Goal: Obtain resource: Download file/media

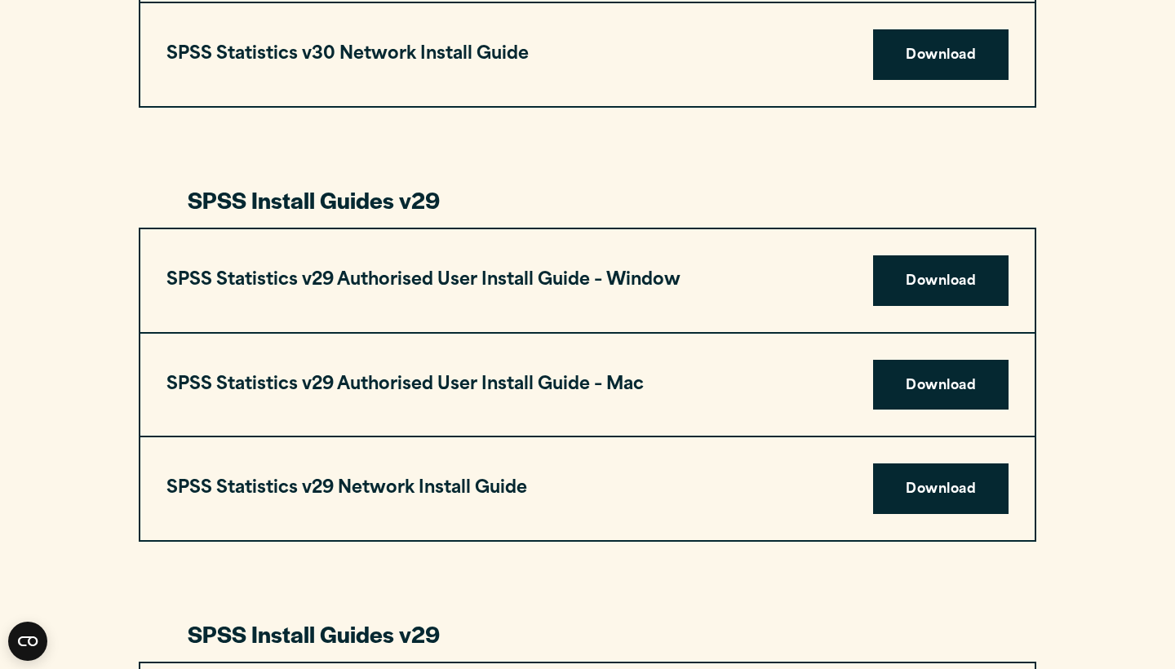
scroll to position [1470, 0]
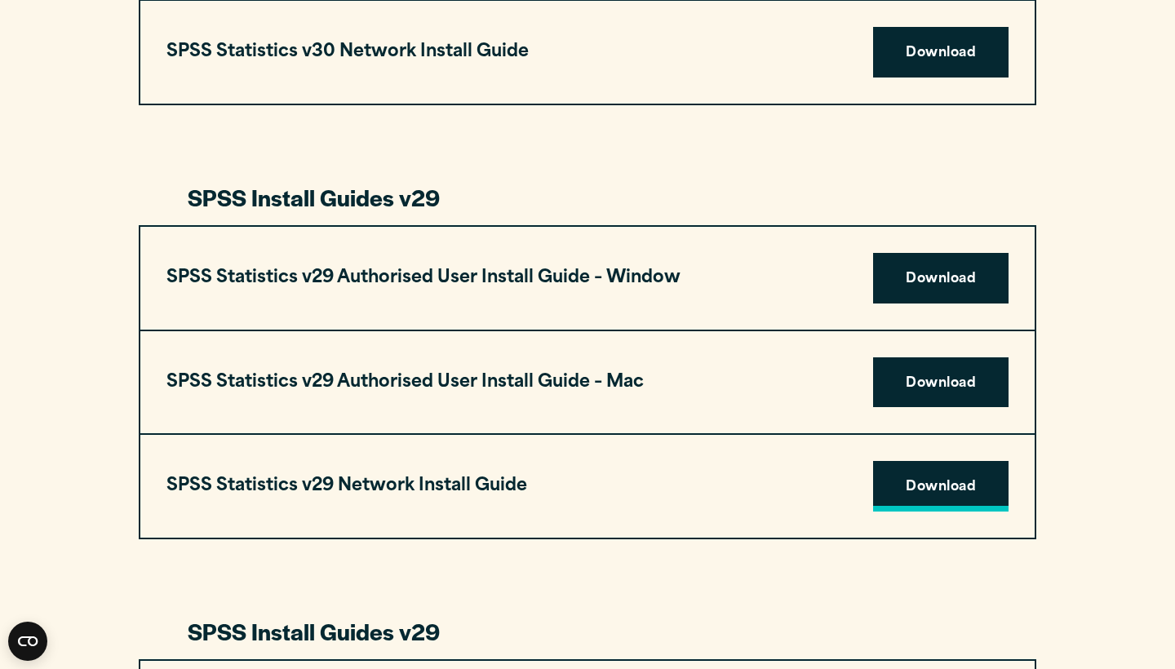
click at [927, 494] on link "Download" at bounding box center [940, 486] width 135 height 51
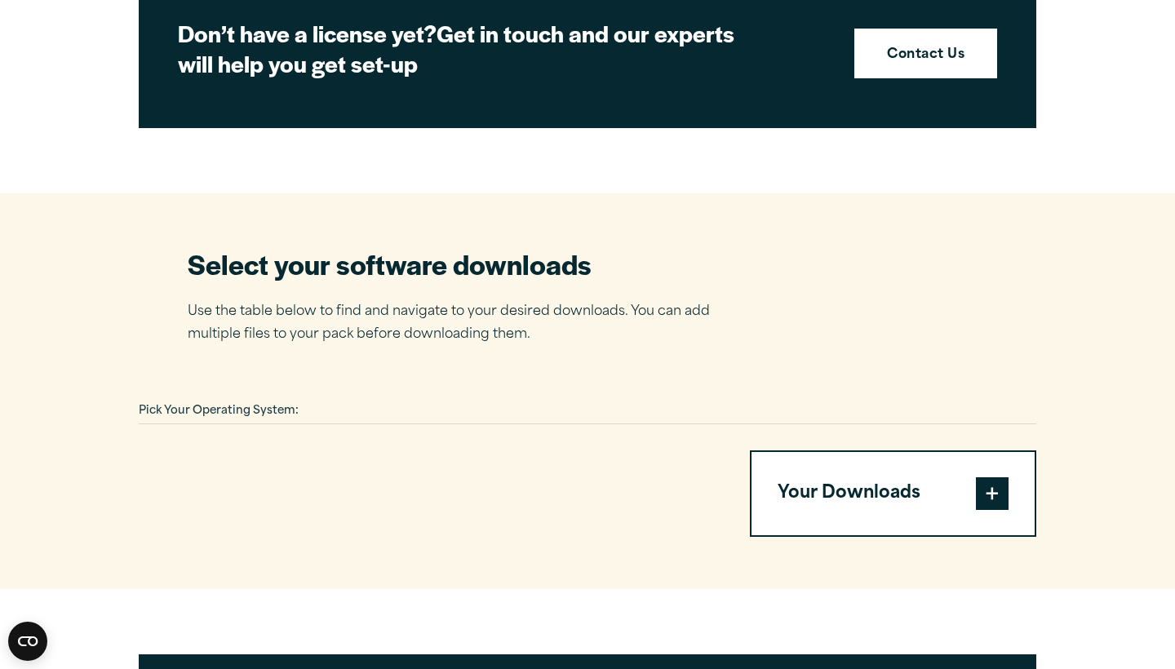
scroll to position [826, 0]
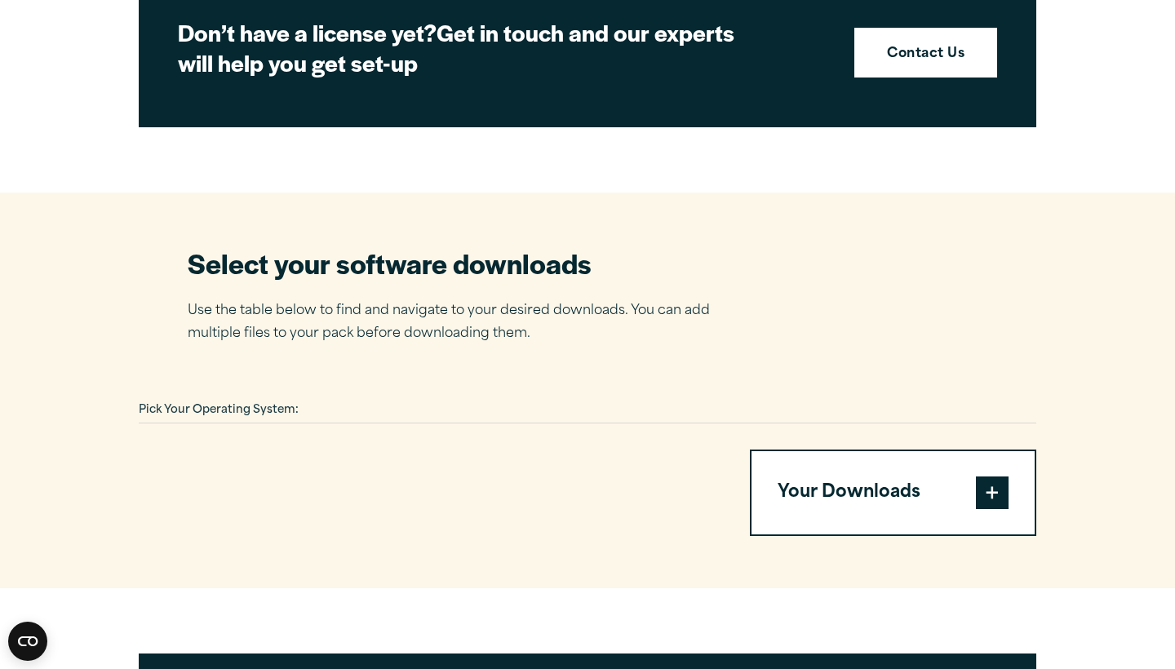
click at [316, 406] on div "Pick Your Operating System:" at bounding box center [588, 410] width 898 height 25
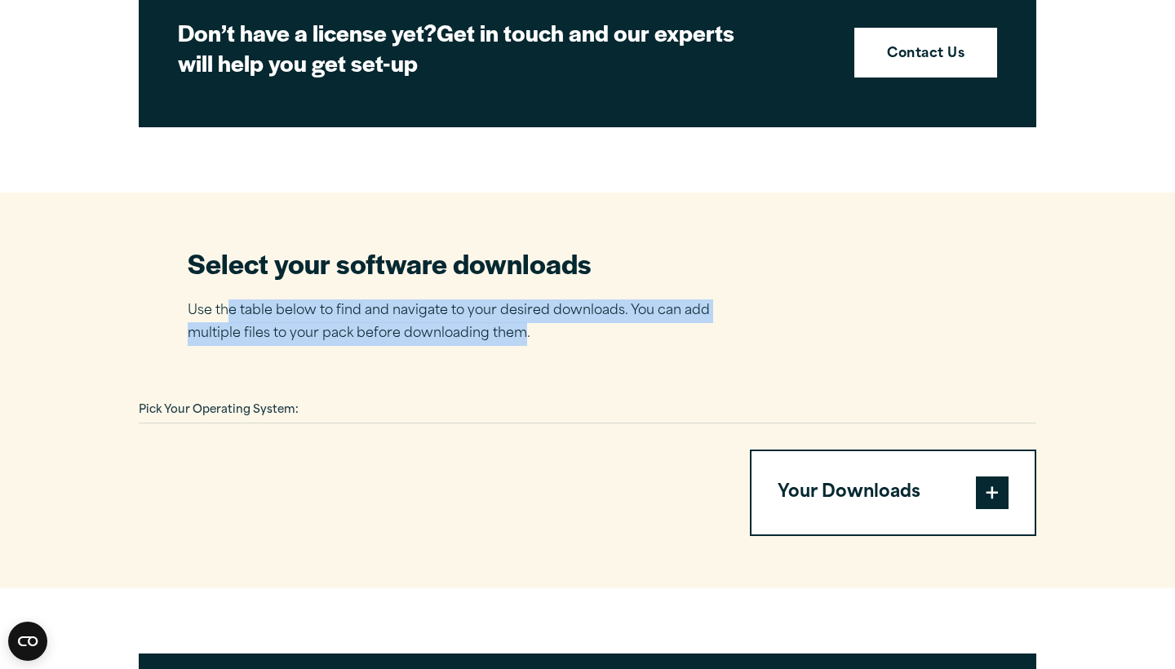
drag, startPoint x: 232, startPoint y: 309, endPoint x: 510, endPoint y: 339, distance: 279.8
click at [517, 329] on p "Use the table below to find and navigate to your desired downloads. You can add…" at bounding box center [461, 322] width 547 height 47
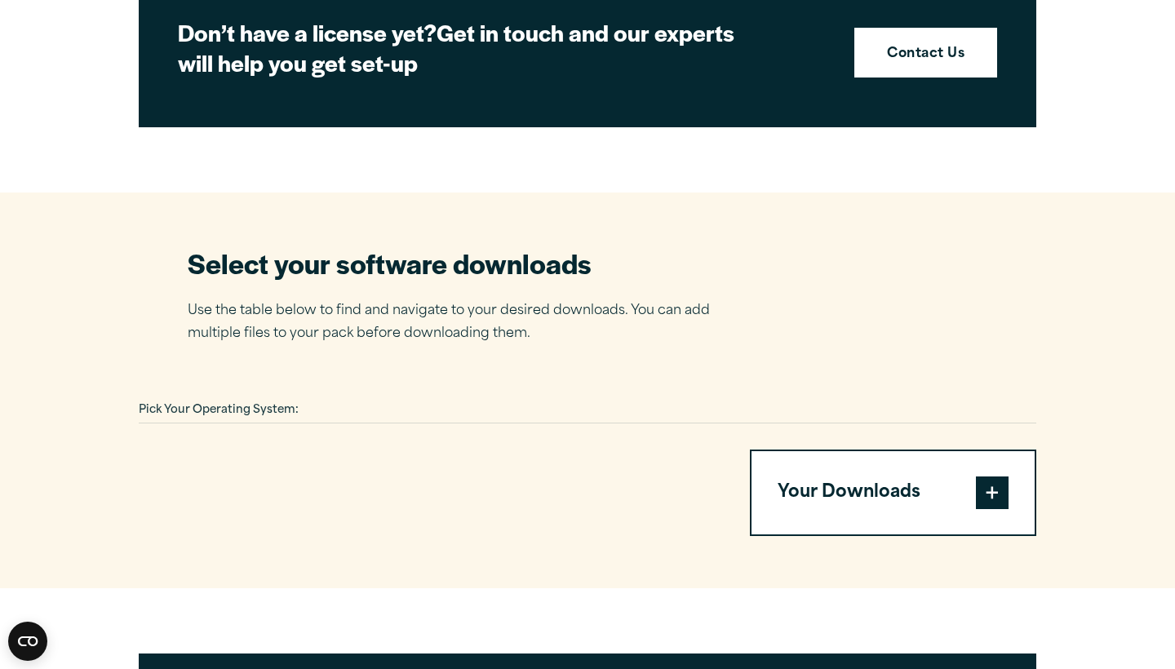
click at [415, 353] on section "Select your software downloads Use the table below to find and navigate to your…" at bounding box center [587, 391] width 1175 height 396
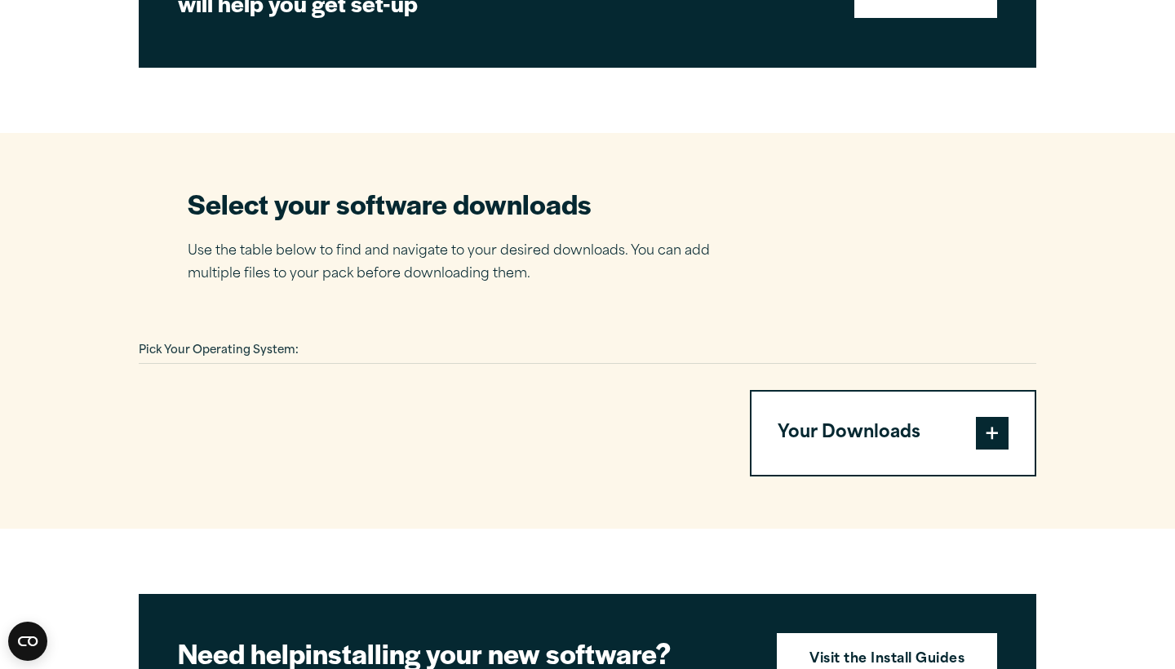
scroll to position [889, 0]
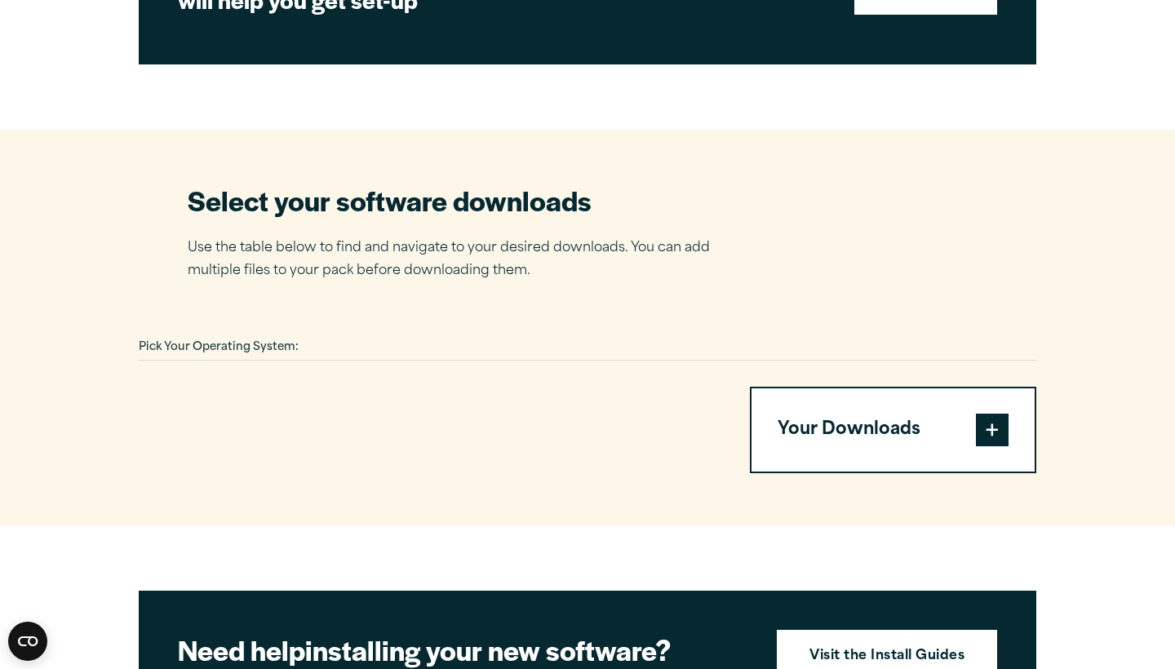
click at [329, 441] on div at bounding box center [425, 430] width 572 height 86
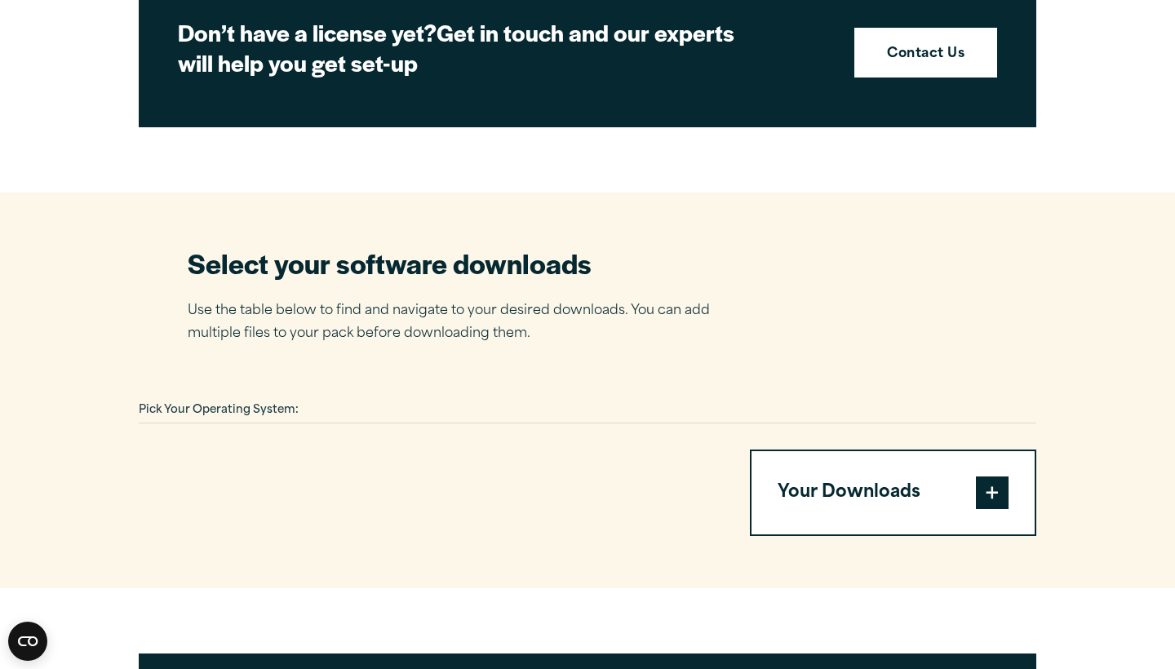
scroll to position [880, 0]
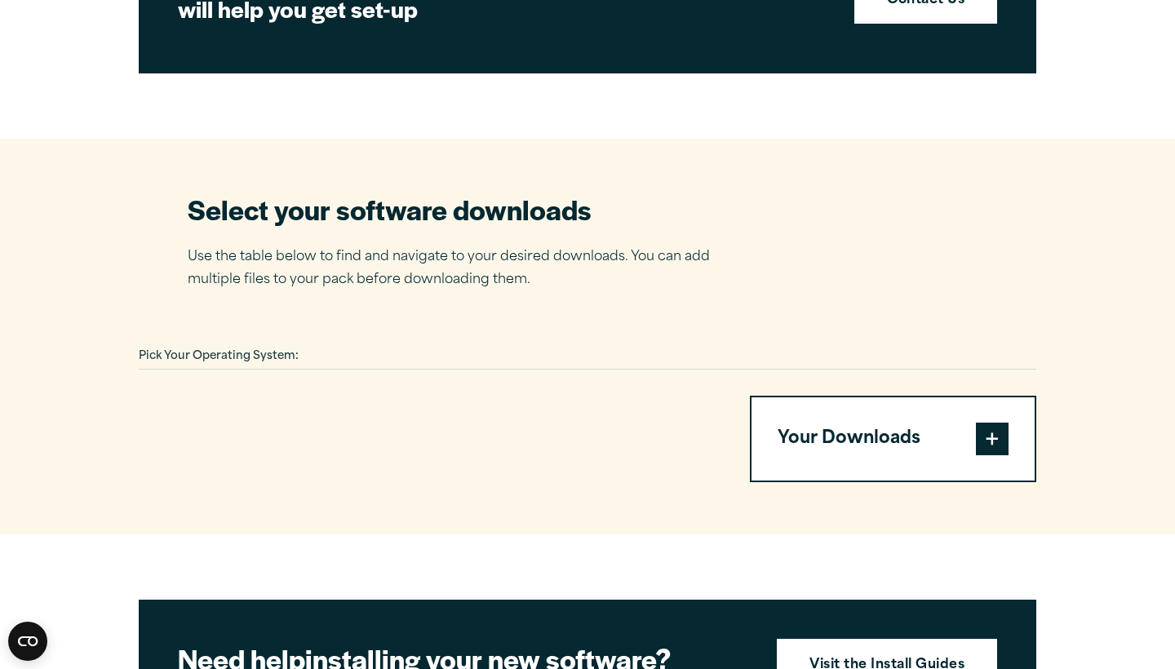
click at [317, 352] on div "Pick Your Operating System:" at bounding box center [588, 356] width 898 height 25
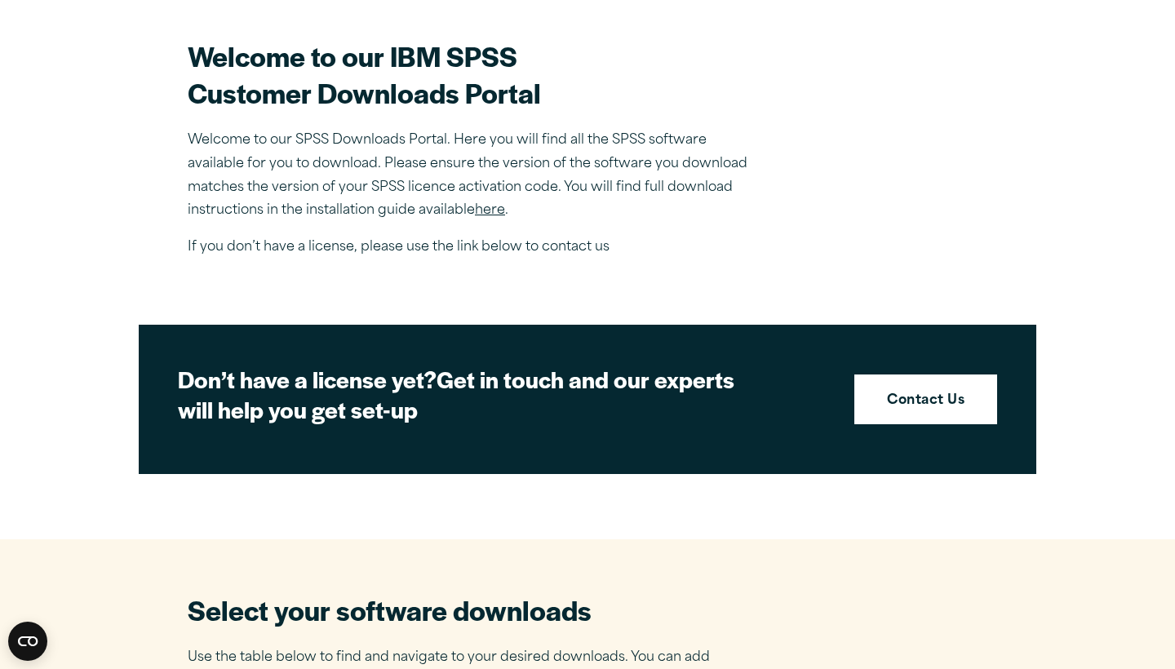
scroll to position [483, 0]
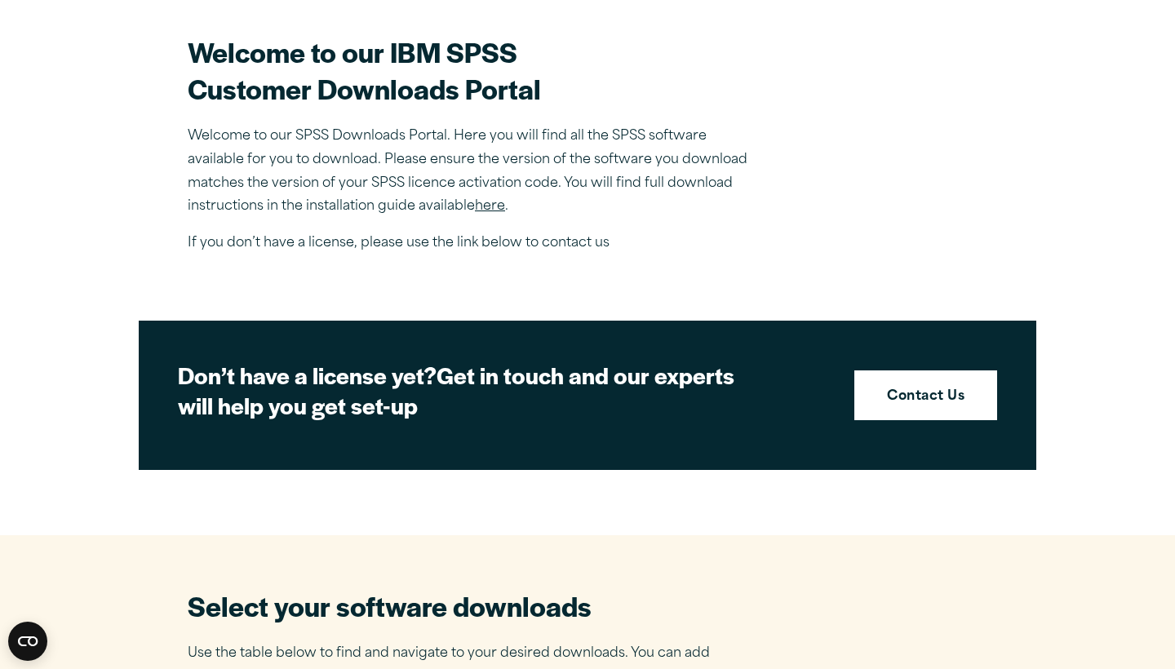
click at [498, 211] on link "here" at bounding box center [490, 206] width 30 height 13
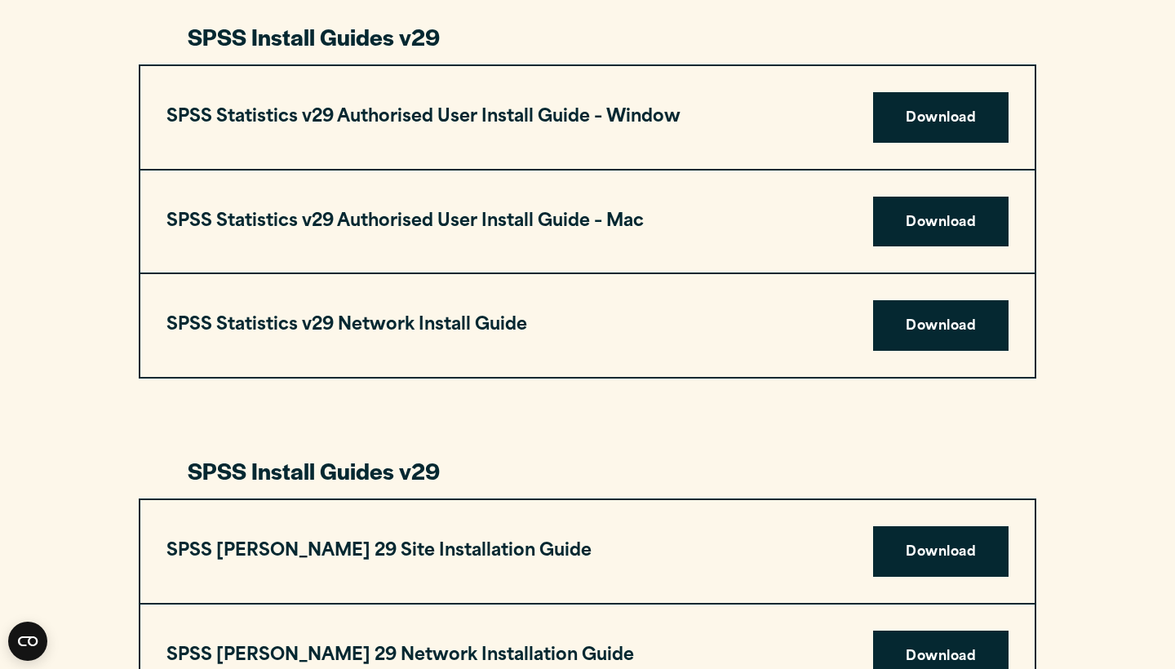
scroll to position [1626, 0]
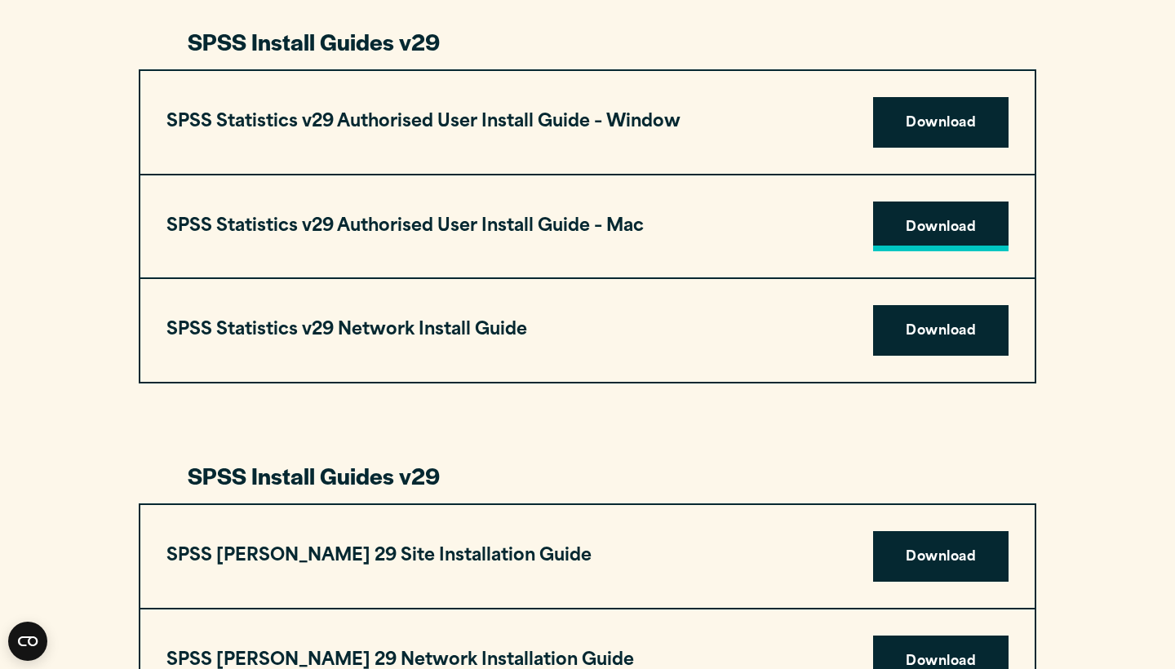
click at [899, 224] on link "Download" at bounding box center [940, 227] width 135 height 51
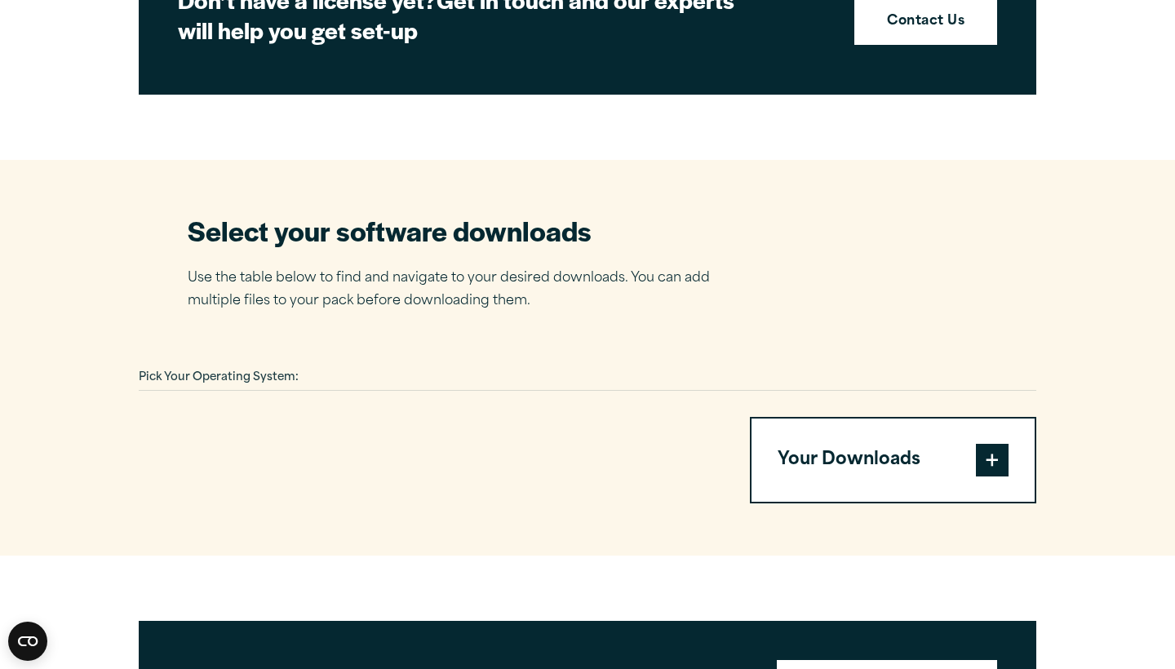
scroll to position [866, 0]
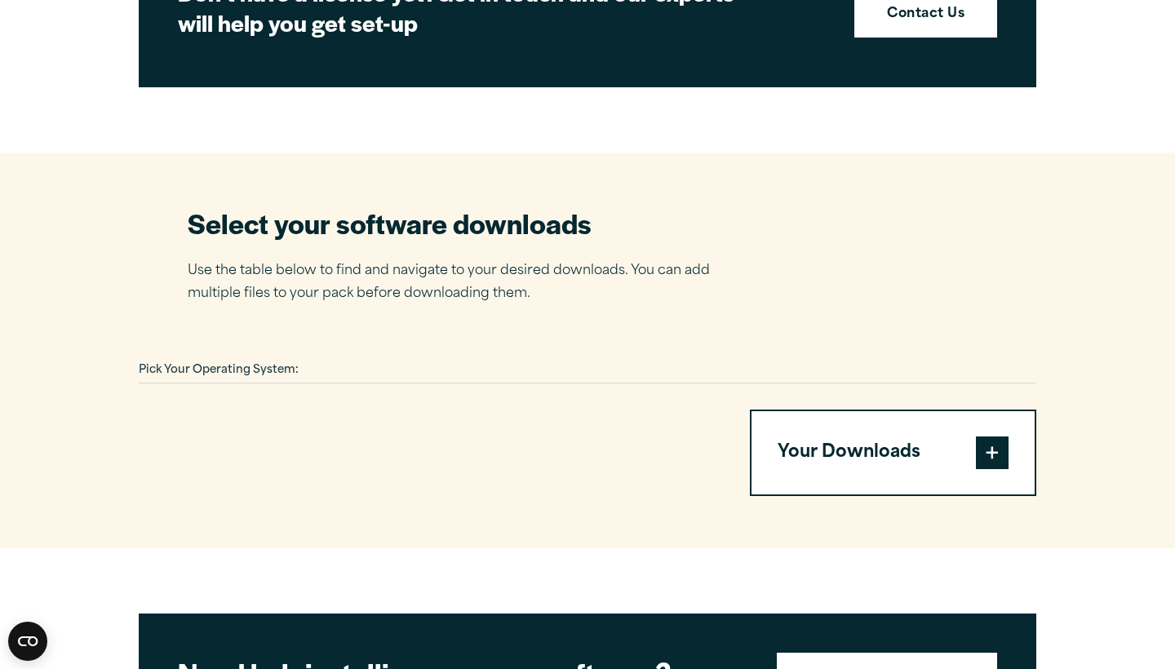
click at [339, 367] on div "Pick Your Operating System:" at bounding box center [588, 370] width 898 height 25
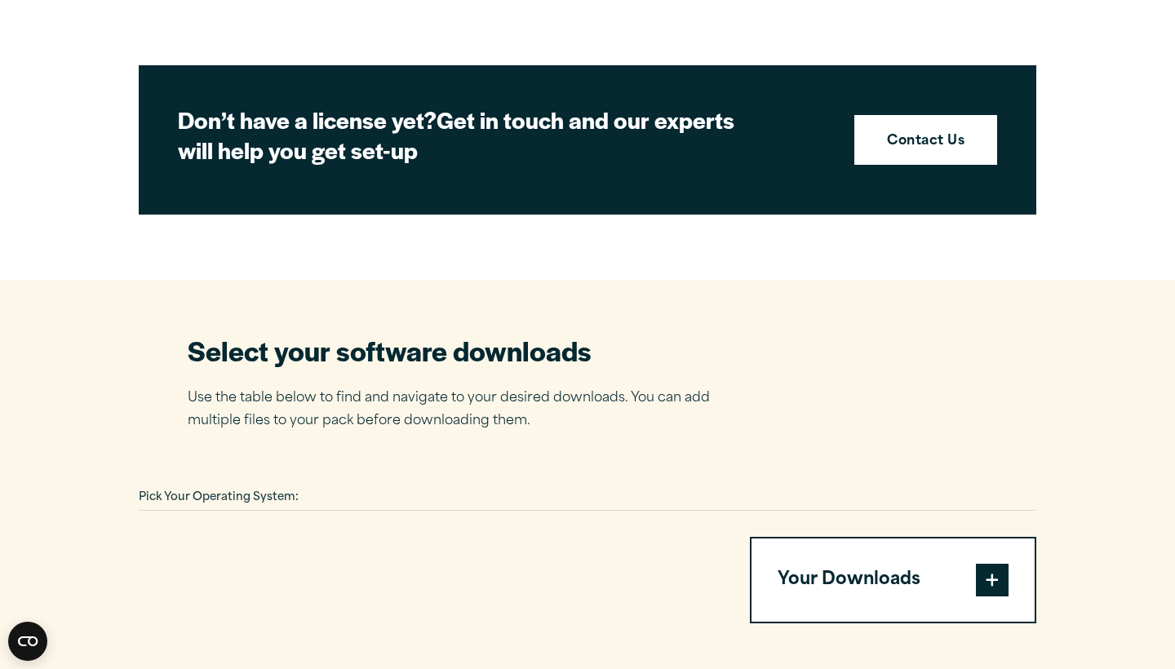
scroll to position [734, 0]
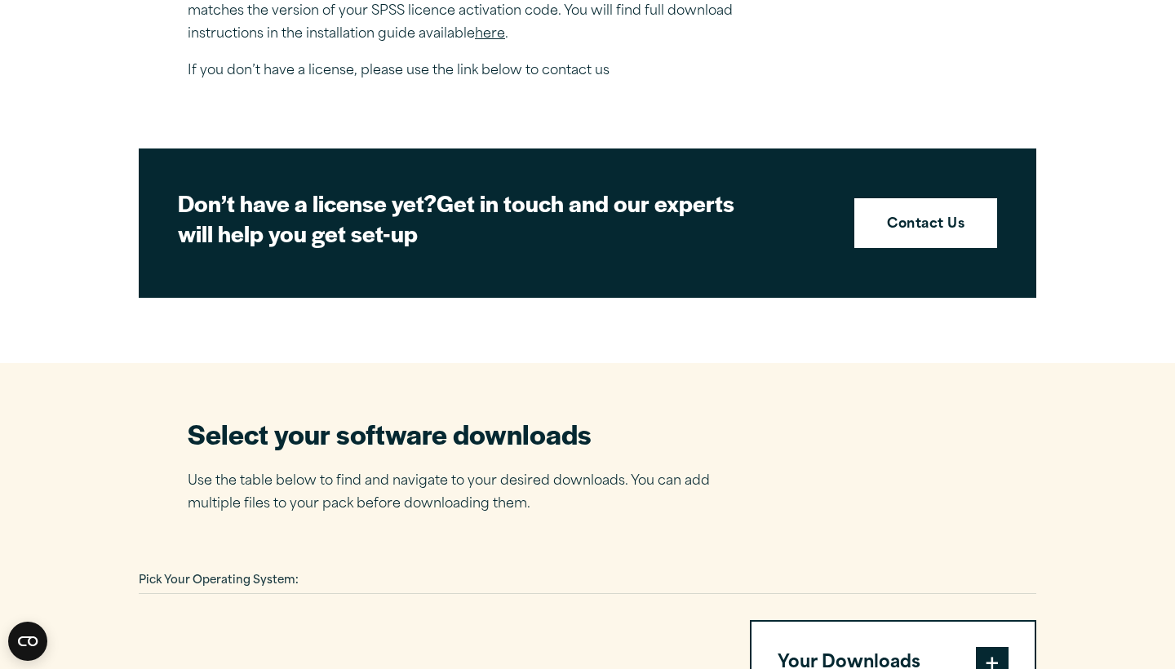
scroll to position [751, 0]
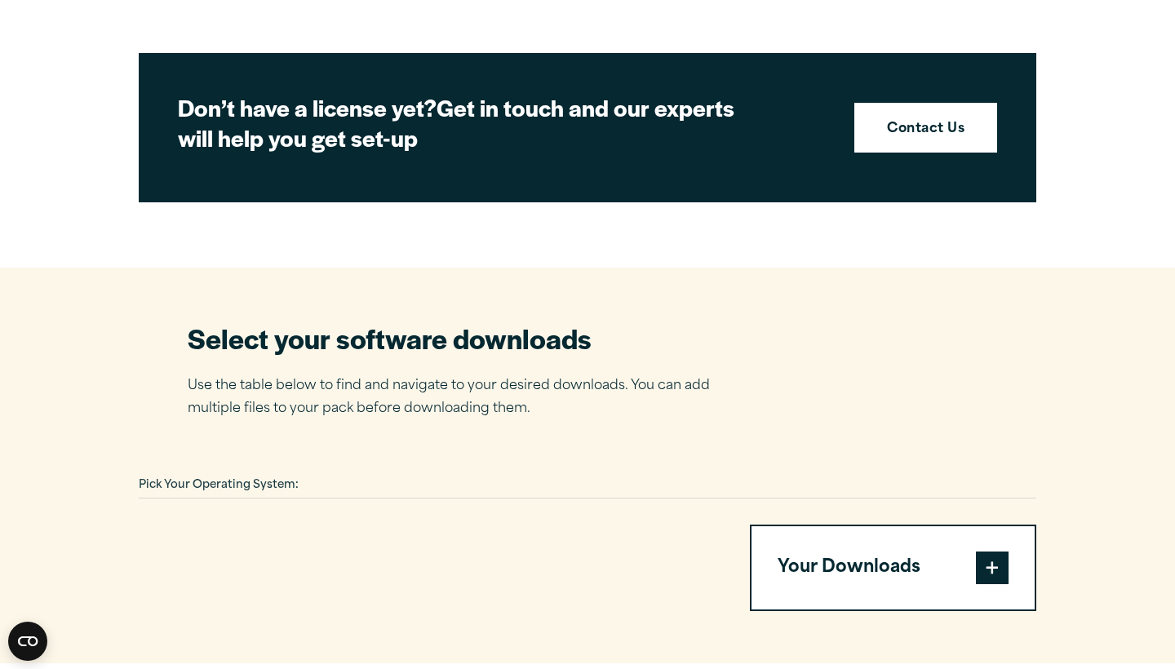
click at [412, 556] on div at bounding box center [425, 568] width 572 height 86
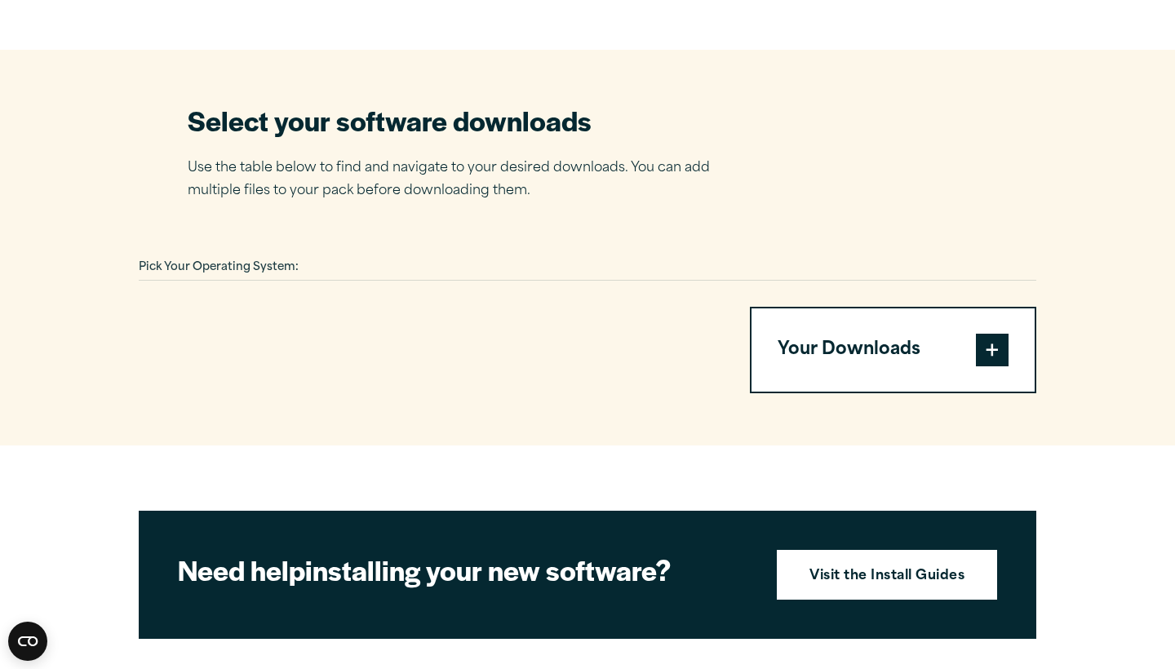
scroll to position [991, 0]
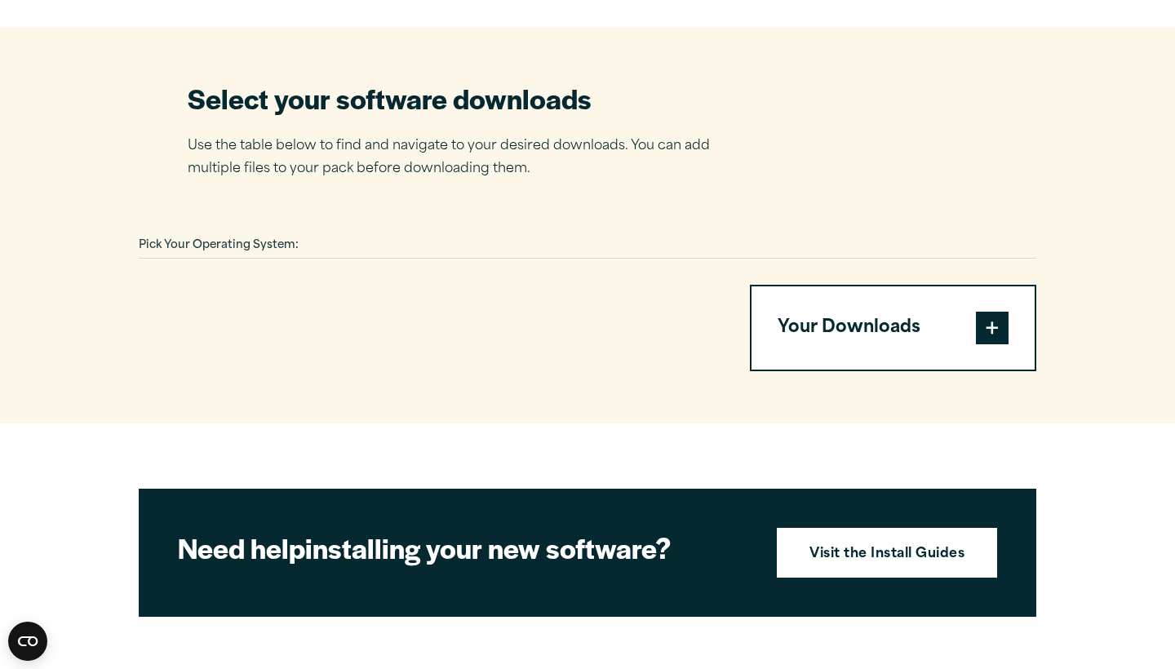
click at [991, 319] on span at bounding box center [992, 328] width 33 height 33
click at [841, 322] on button "Your Downloads" at bounding box center [893, 327] width 283 height 83
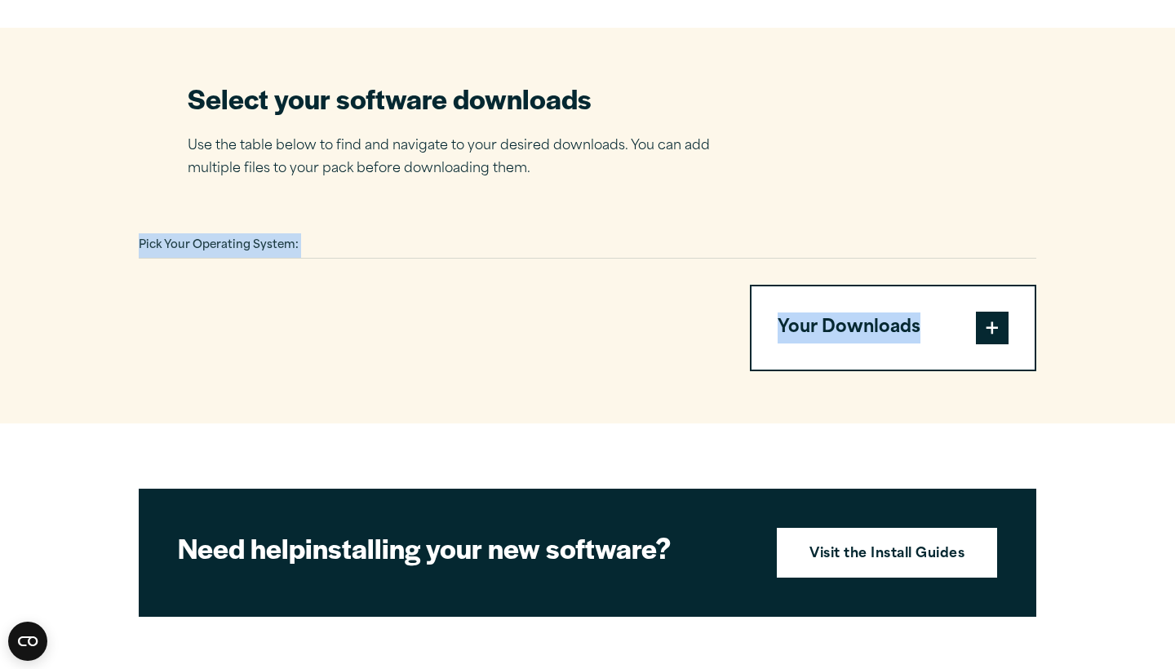
drag, startPoint x: 1156, startPoint y: 391, endPoint x: 189, endPoint y: 220, distance: 981.9
click at [189, 220] on section "Select your software downloads Use the table below to find and navigate to your…" at bounding box center [587, 226] width 1175 height 396
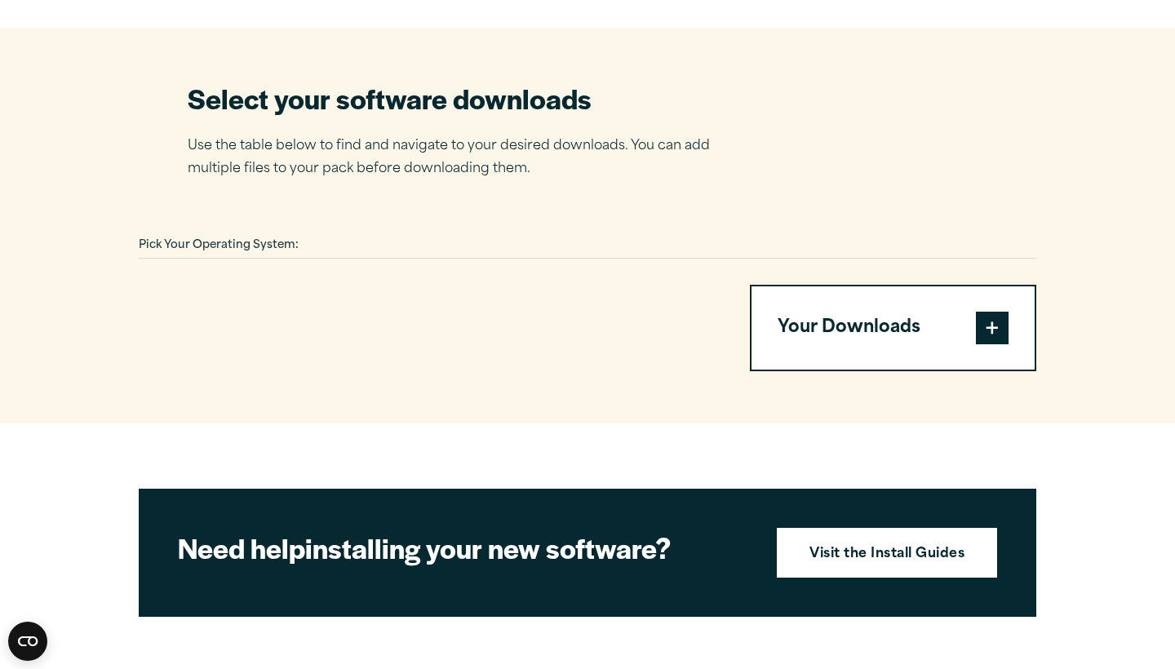
click at [330, 256] on div "Pick Your Operating System: Your Downloads You have not added any downloads. Do…" at bounding box center [588, 302] width 898 height 138
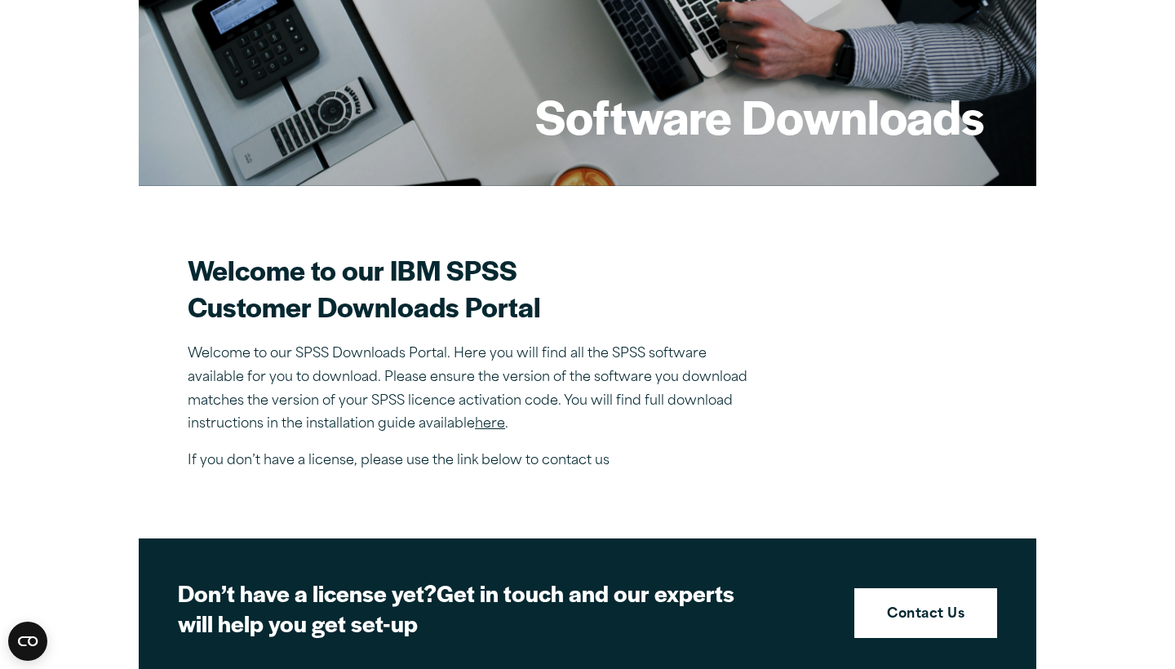
scroll to position [268, 0]
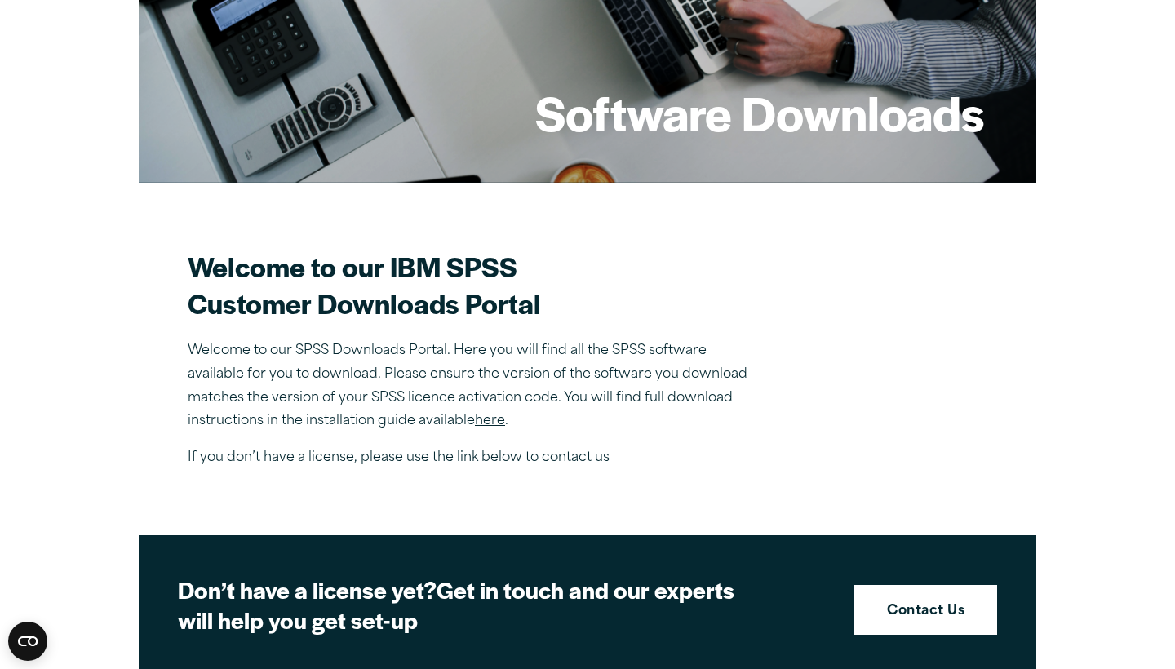
click at [495, 418] on link "here" at bounding box center [490, 421] width 30 height 13
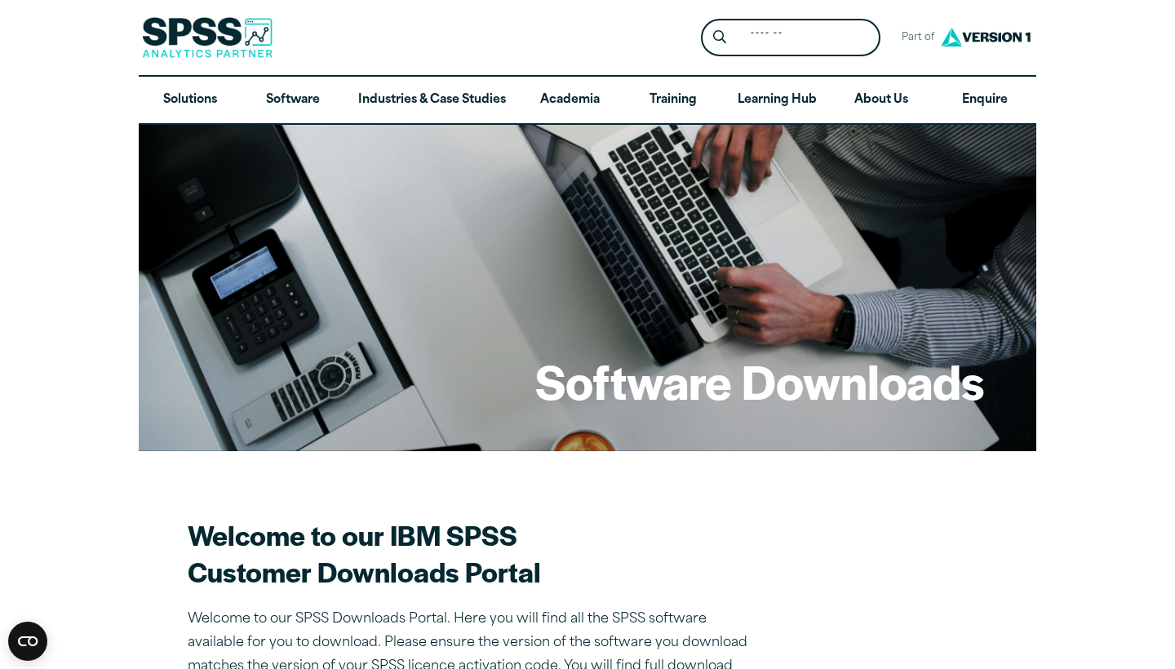
scroll to position [0, 0]
click at [307, 98] on link "Software" at bounding box center [293, 100] width 103 height 47
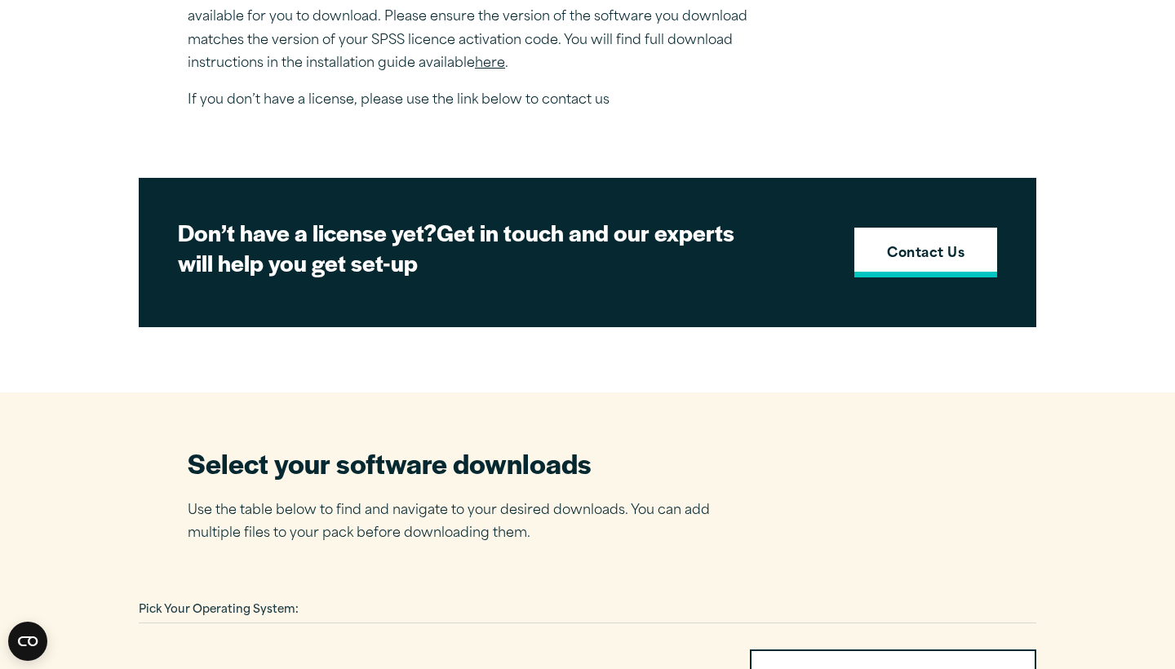
scroll to position [621, 0]
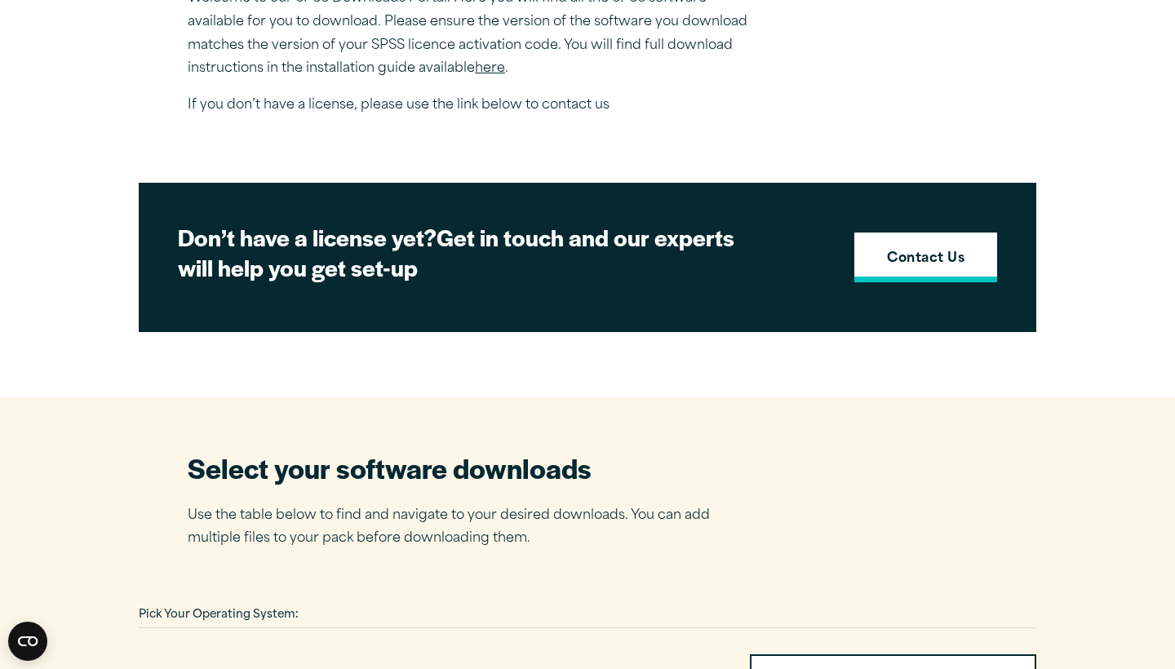
click at [946, 242] on link "Contact Us" at bounding box center [925, 258] width 143 height 51
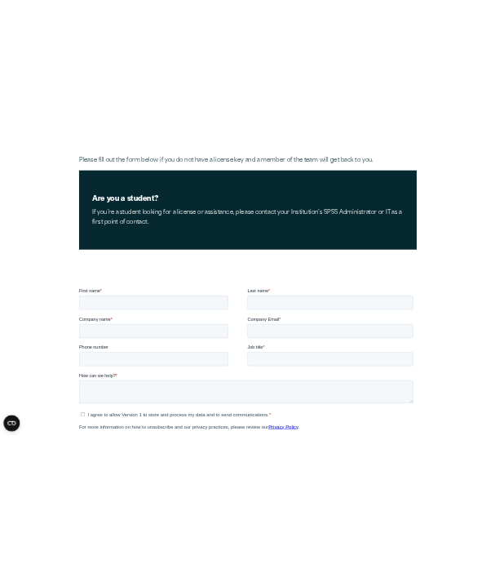
scroll to position [290, 0]
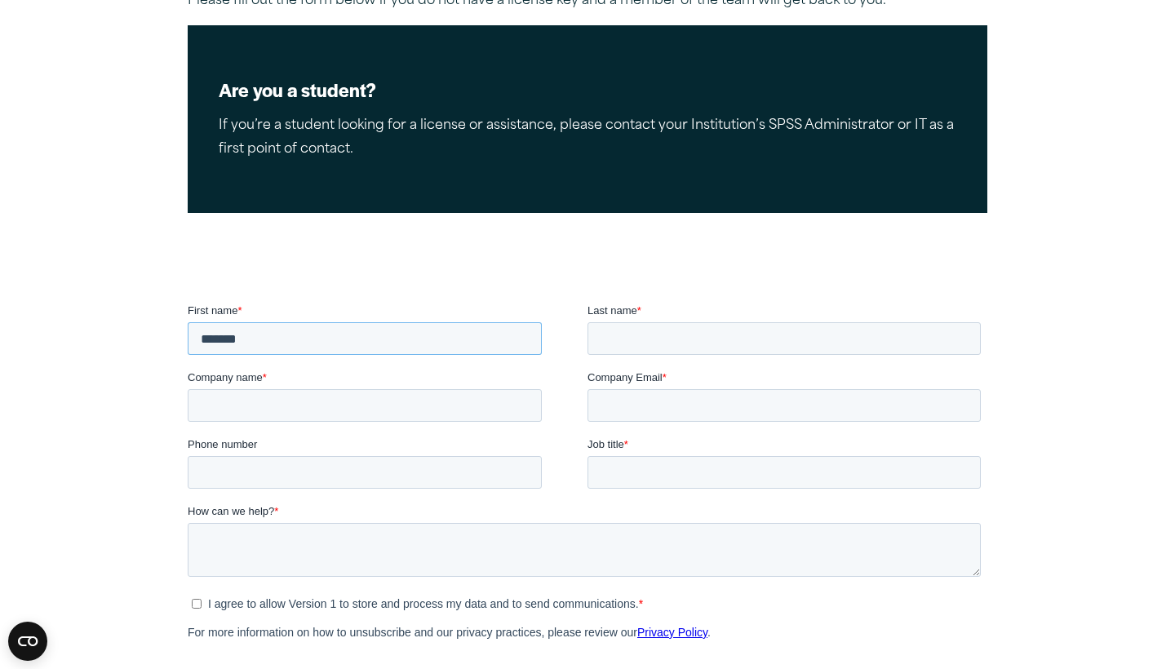
type input "******"
type input "*****"
type input "***"
click at [432, 491] on fieldset "Phone number Job title *" at bounding box center [588, 470] width 800 height 67
type input "**********"
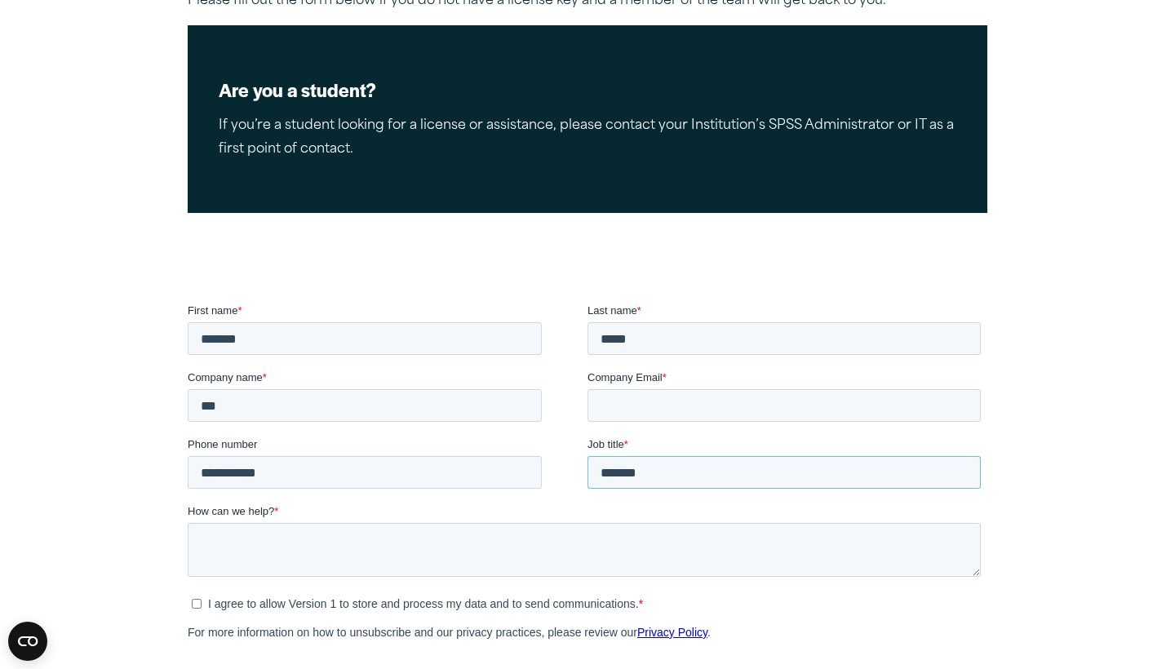
type input "*******"
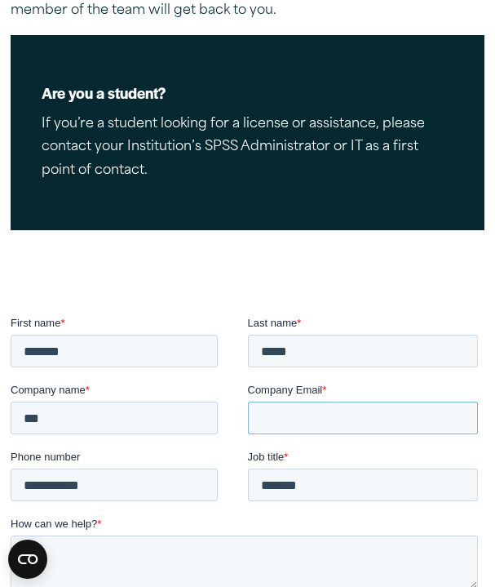
click at [273, 424] on input "Company Email *" at bounding box center [363, 417] width 231 height 33
paste input "**********"
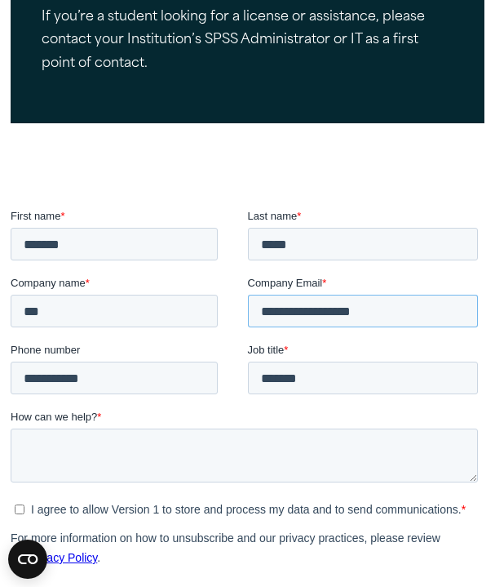
scroll to position [419, 0]
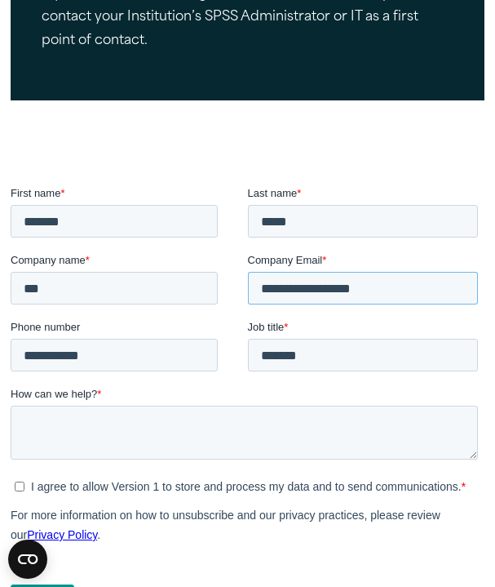
type input "**********"
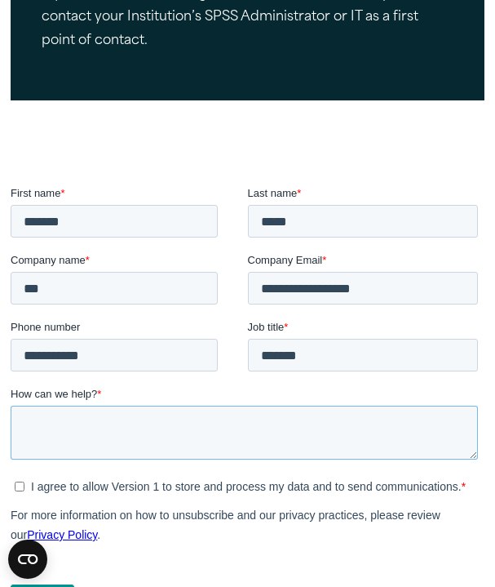
click at [256, 442] on textarea "How can we help? *" at bounding box center [245, 433] width 468 height 54
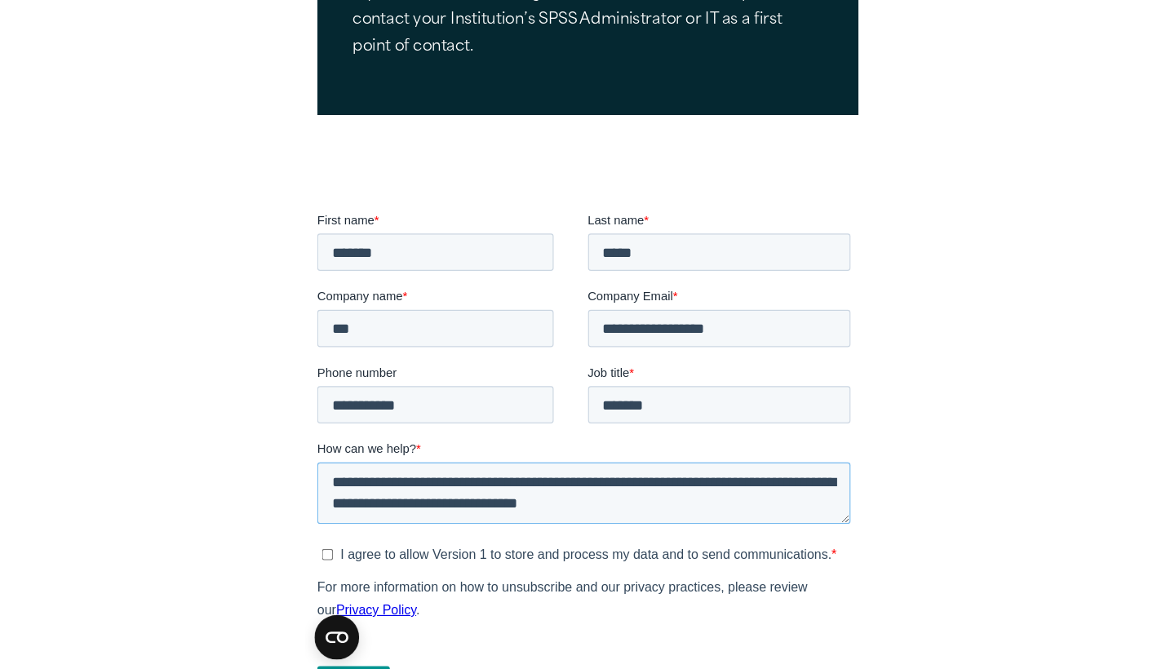
scroll to position [563, 0]
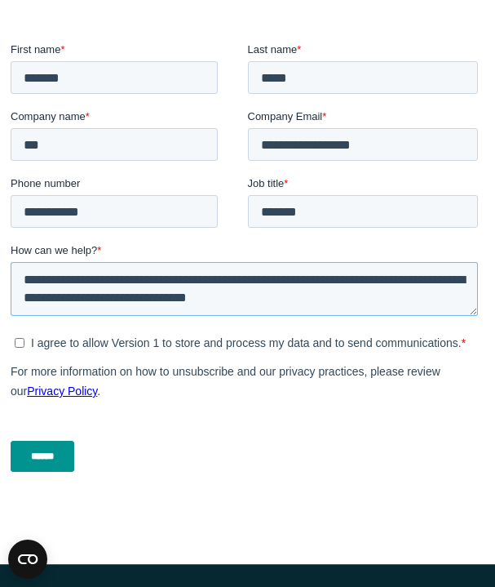
type textarea "**********"
click at [49, 453] on input "******" at bounding box center [43, 456] width 64 height 31
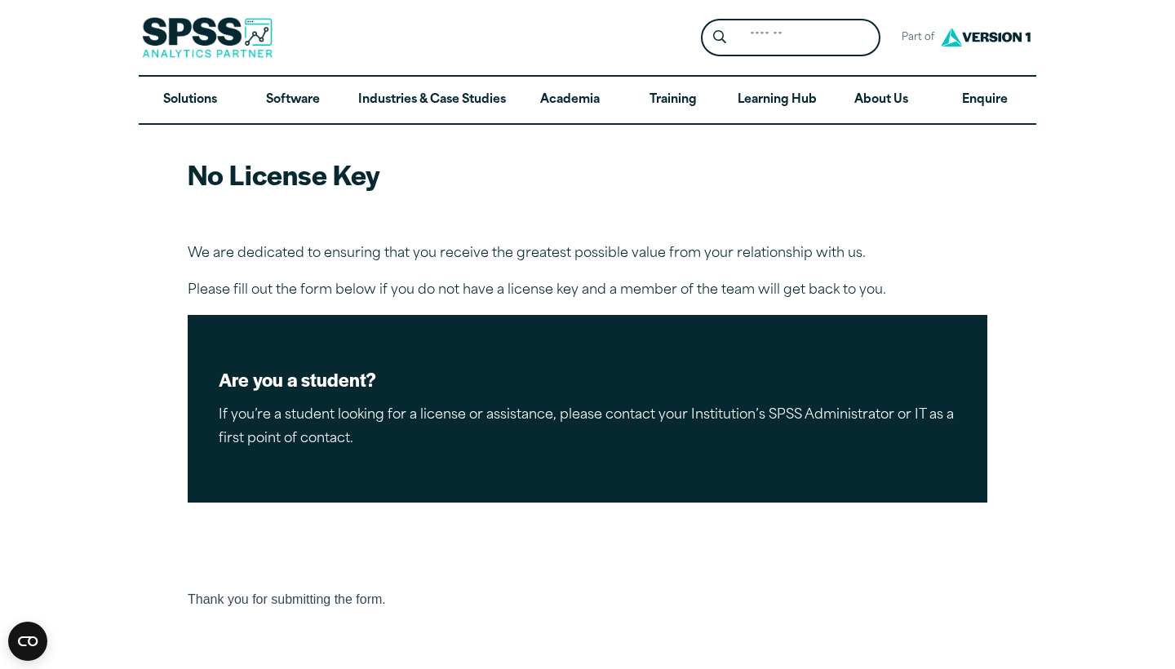
scroll to position [0, 0]
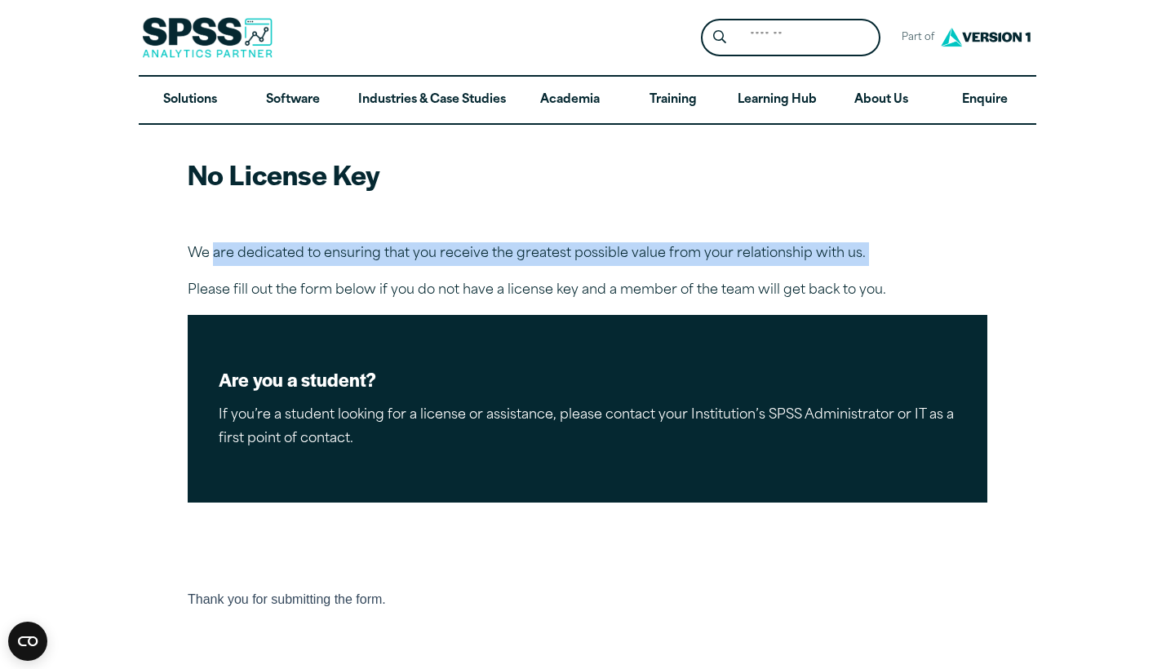
drag, startPoint x: 215, startPoint y: 251, endPoint x: 447, endPoint y: 267, distance: 232.3
click at [447, 267] on article "No License Key We are dedicated to ensuring that you receive the greatest possi…" at bounding box center [587, 589] width 1175 height 929
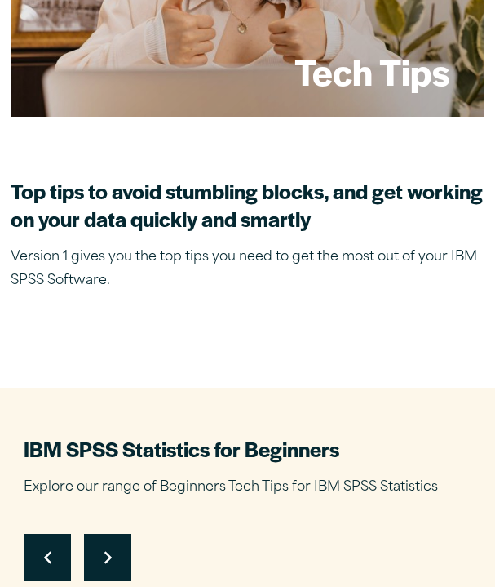
scroll to position [314, 0]
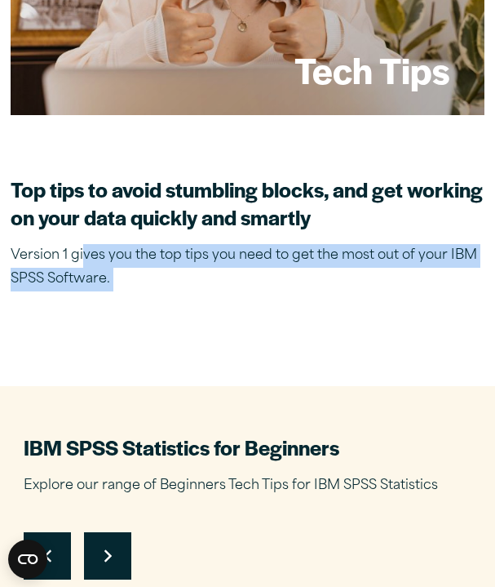
drag, startPoint x: 85, startPoint y: 259, endPoint x: 200, endPoint y: 348, distance: 145.9
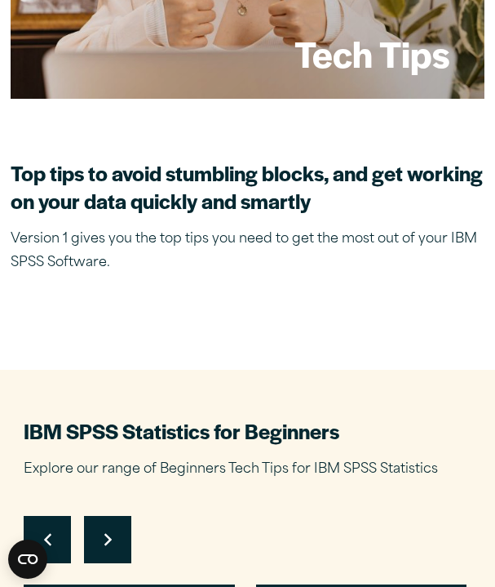
scroll to position [321, 0]
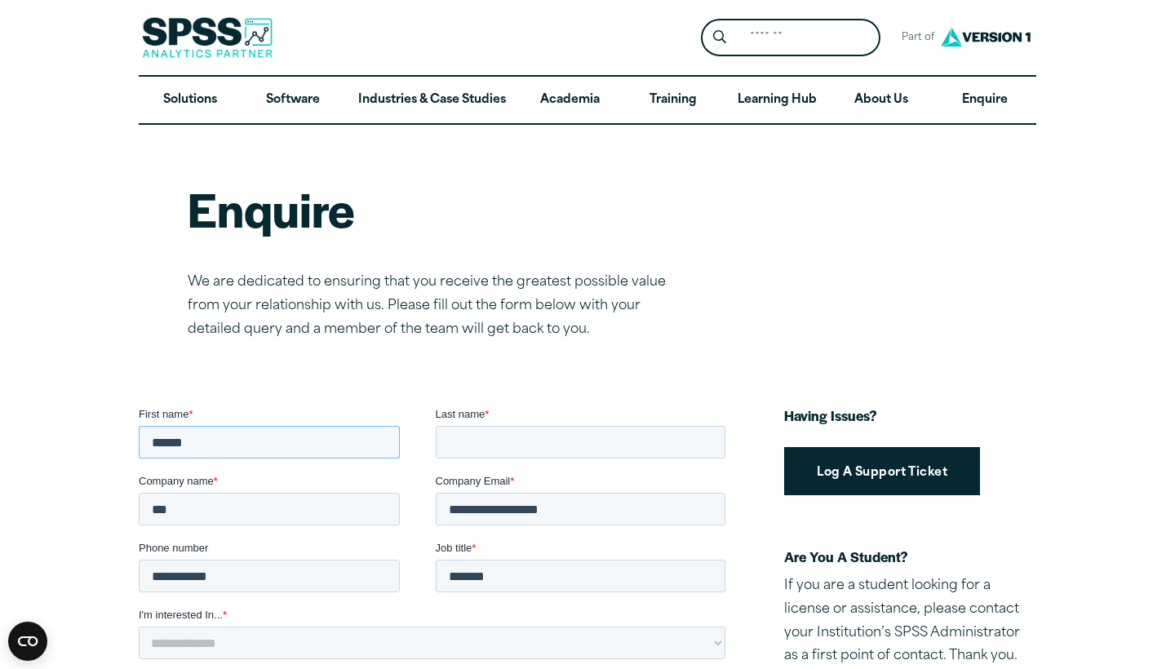
type input "******"
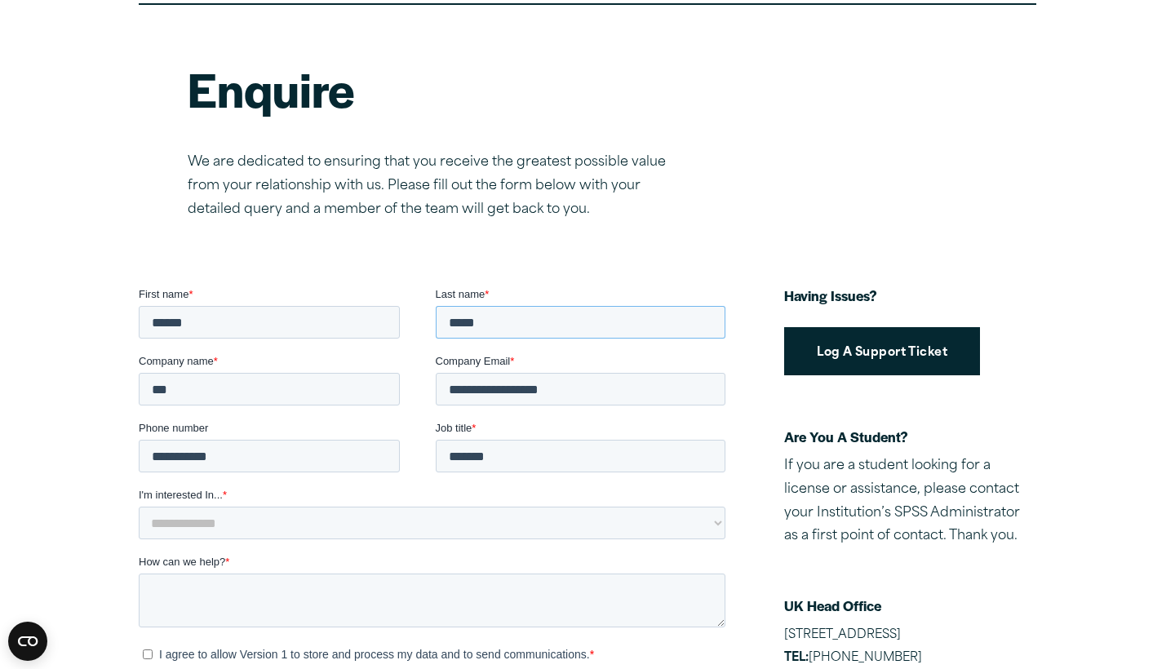
scroll to position [126, 0]
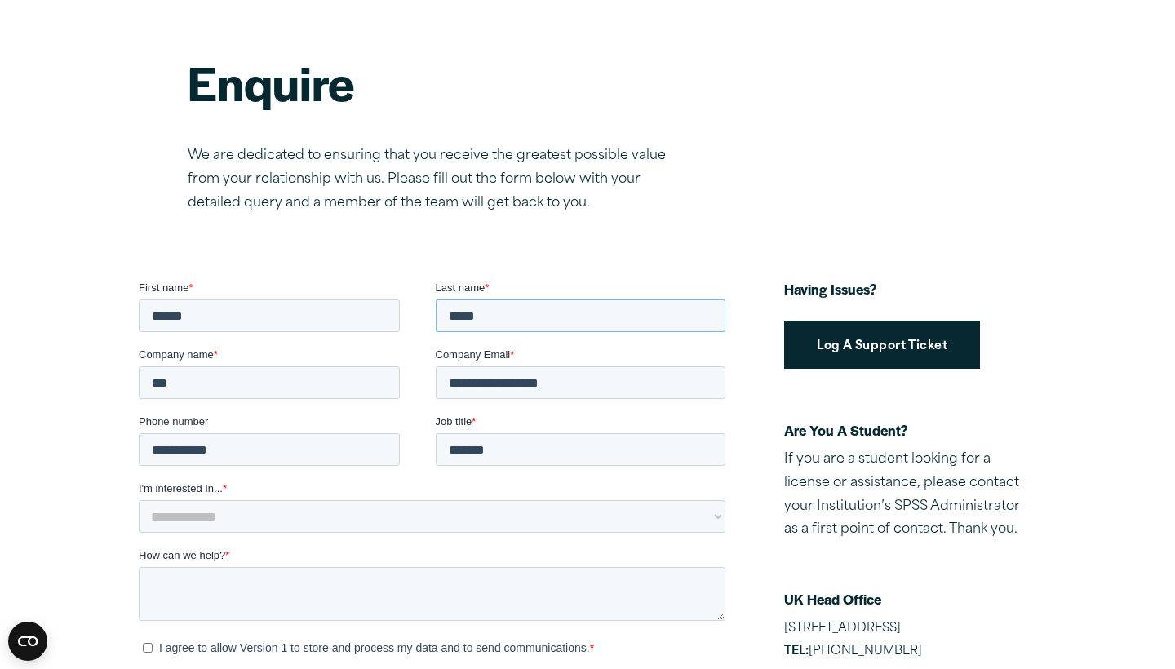
type input "*****"
select select "*********"
click at [234, 579] on textarea "How can we help? *" at bounding box center [432, 594] width 587 height 54
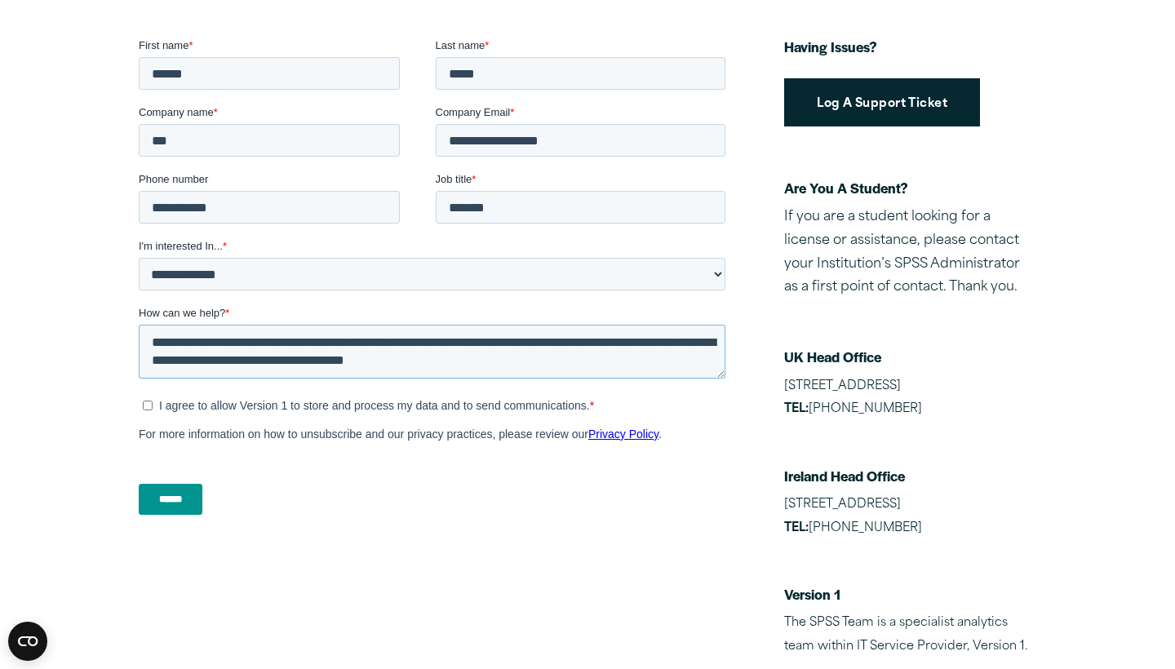
scroll to position [411, 0]
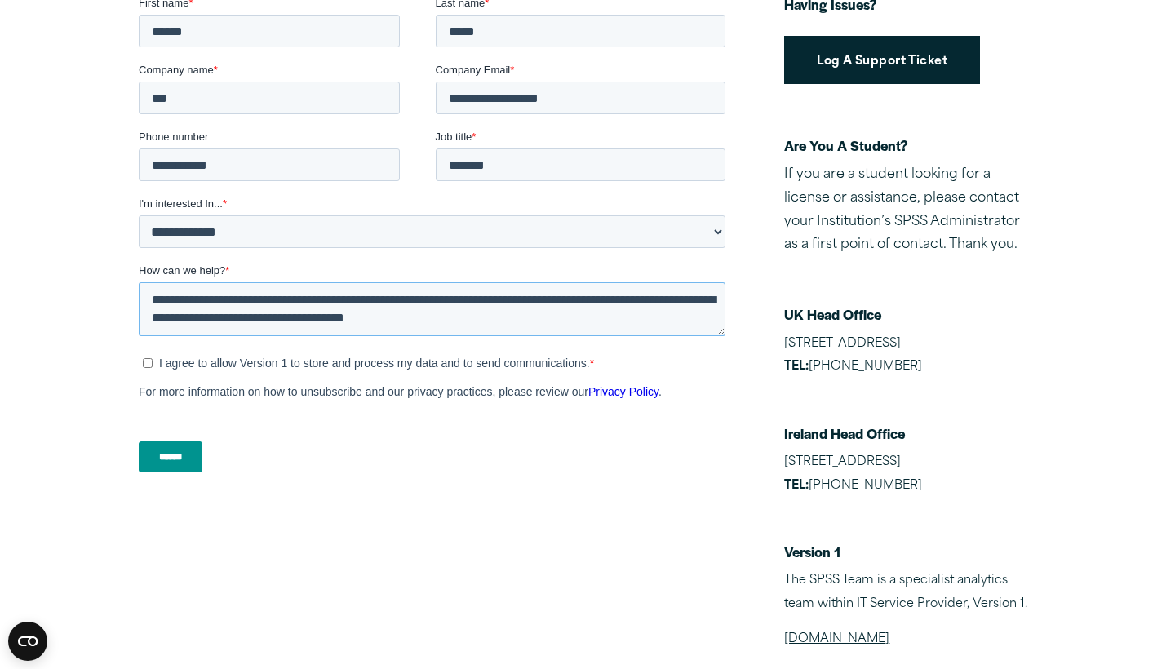
type textarea "**********"
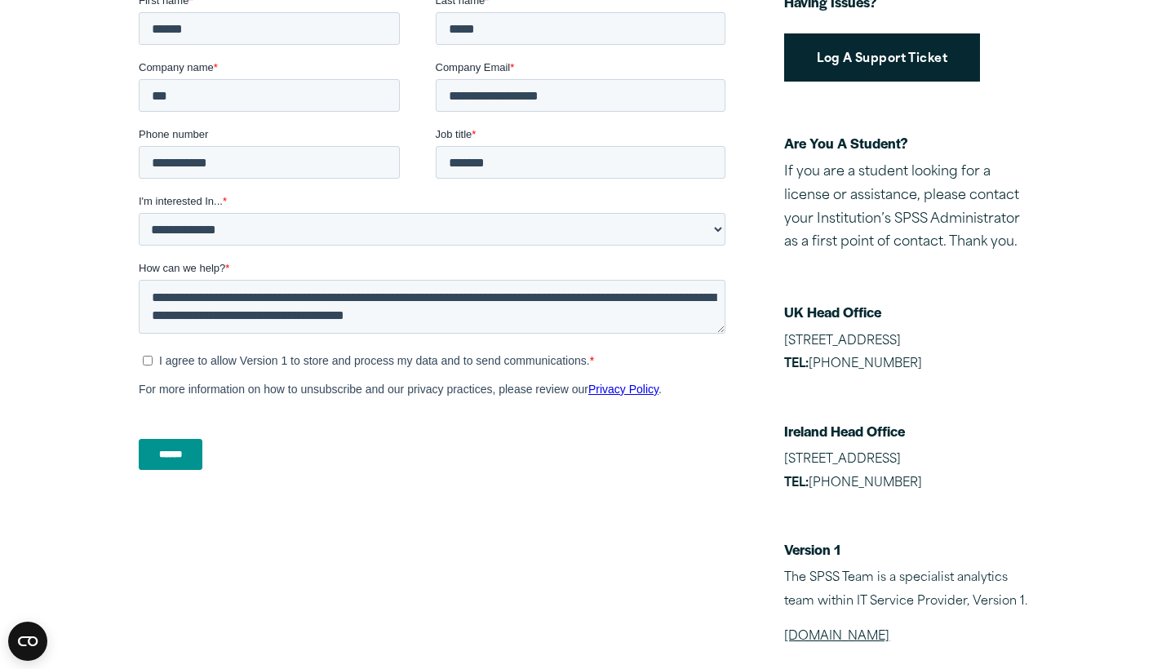
click at [161, 452] on input "******" at bounding box center [171, 455] width 64 height 31
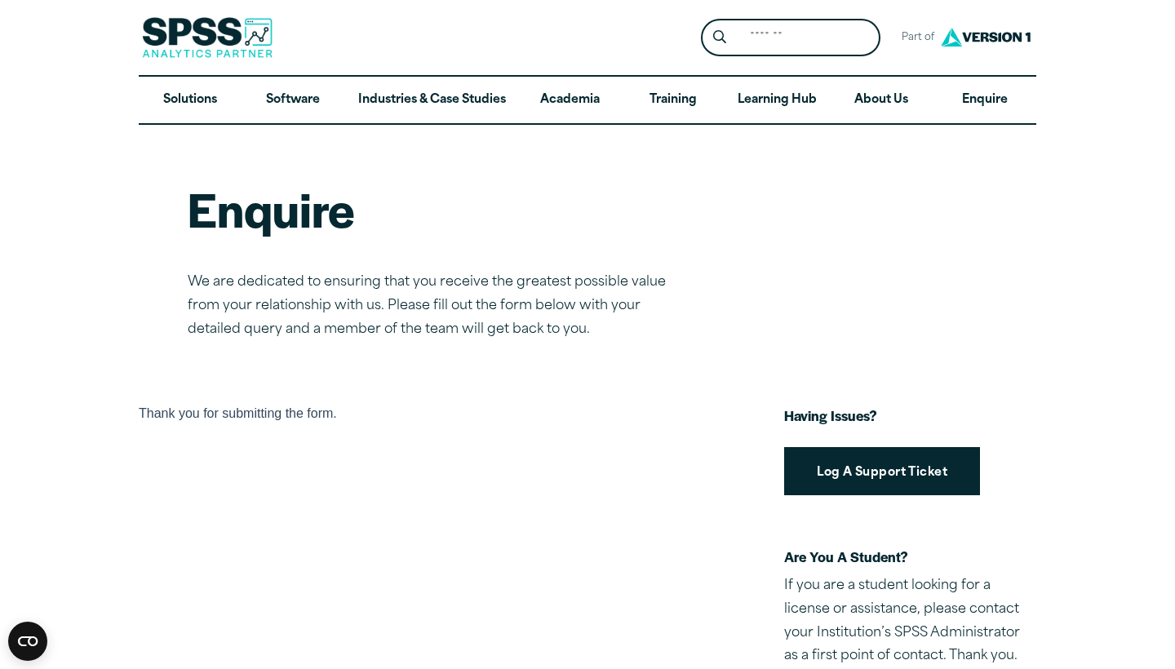
scroll to position [0, 0]
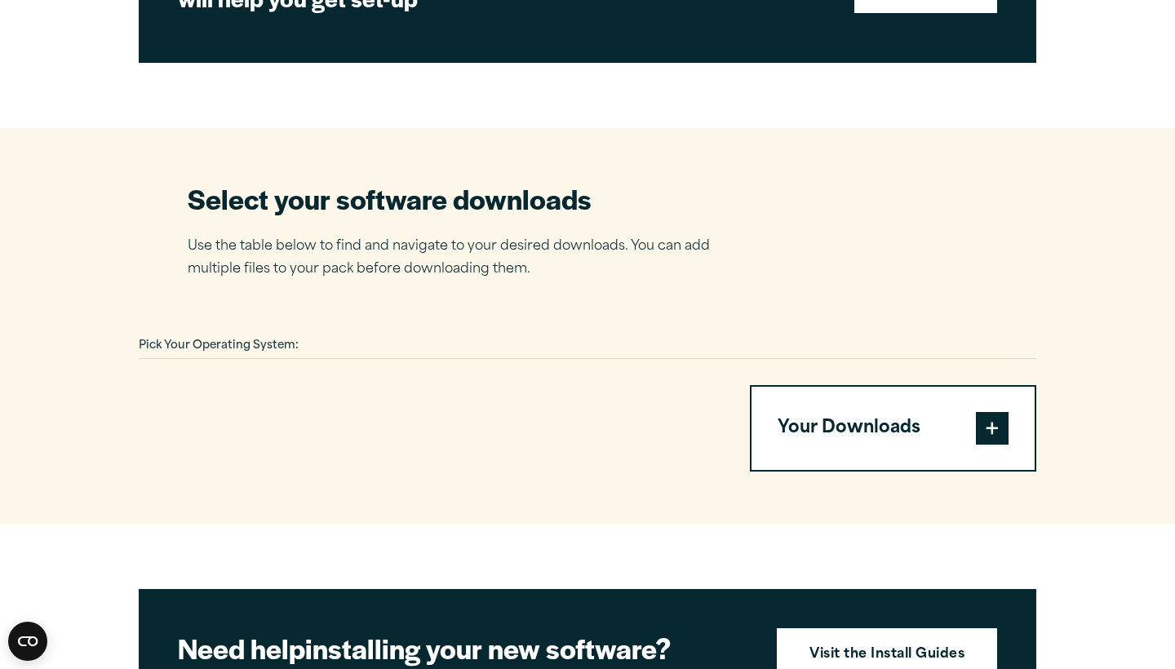
scroll to position [878, 0]
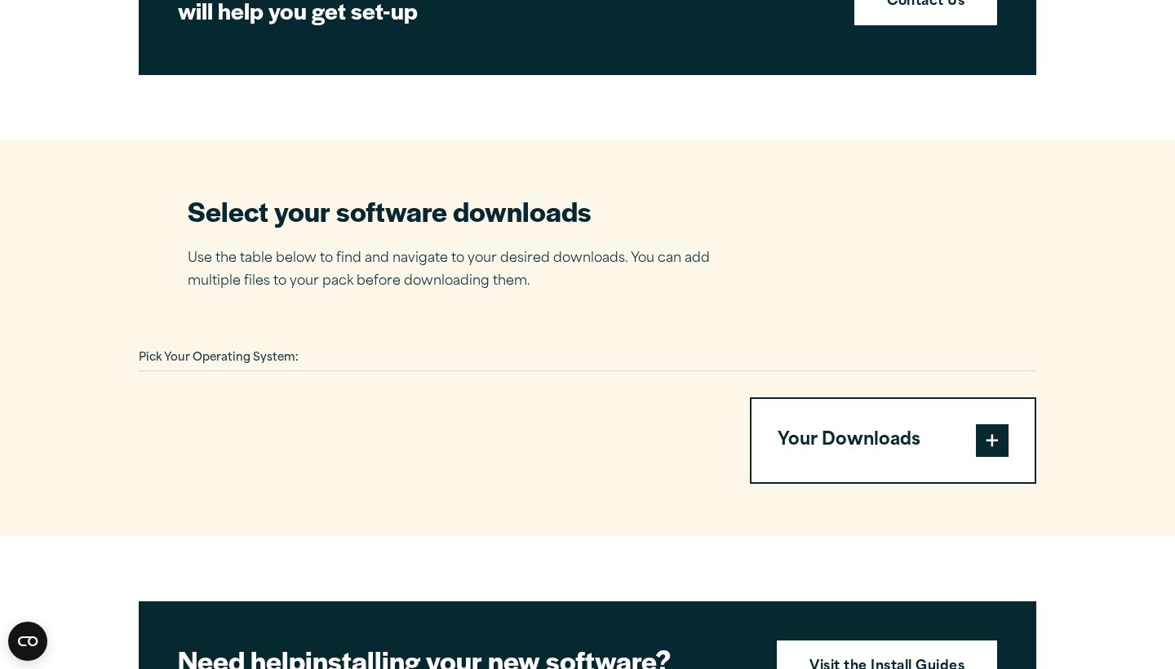
click at [349, 402] on div at bounding box center [425, 440] width 572 height 86
click at [331, 375] on div "Pick Your Operating System: Your Downloads You have not added any downloads. Do…" at bounding box center [588, 415] width 898 height 138
click at [317, 356] on div "Pick Your Operating System:" at bounding box center [588, 358] width 898 height 25
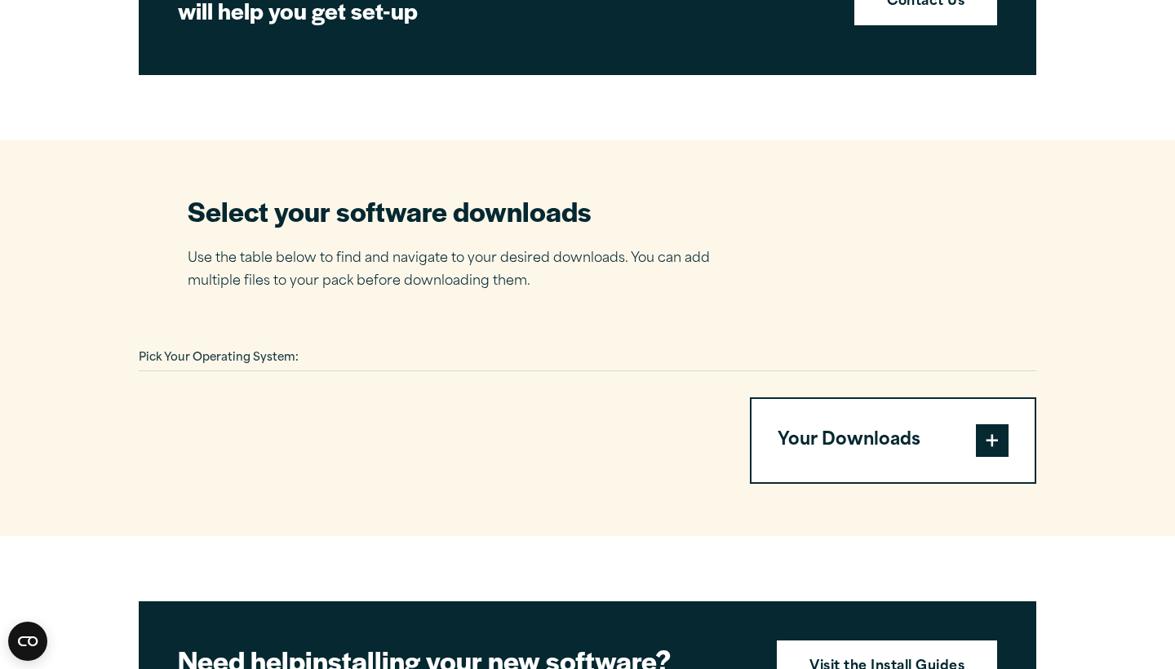
click at [317, 356] on div "Pick Your Operating System:" at bounding box center [588, 358] width 898 height 25
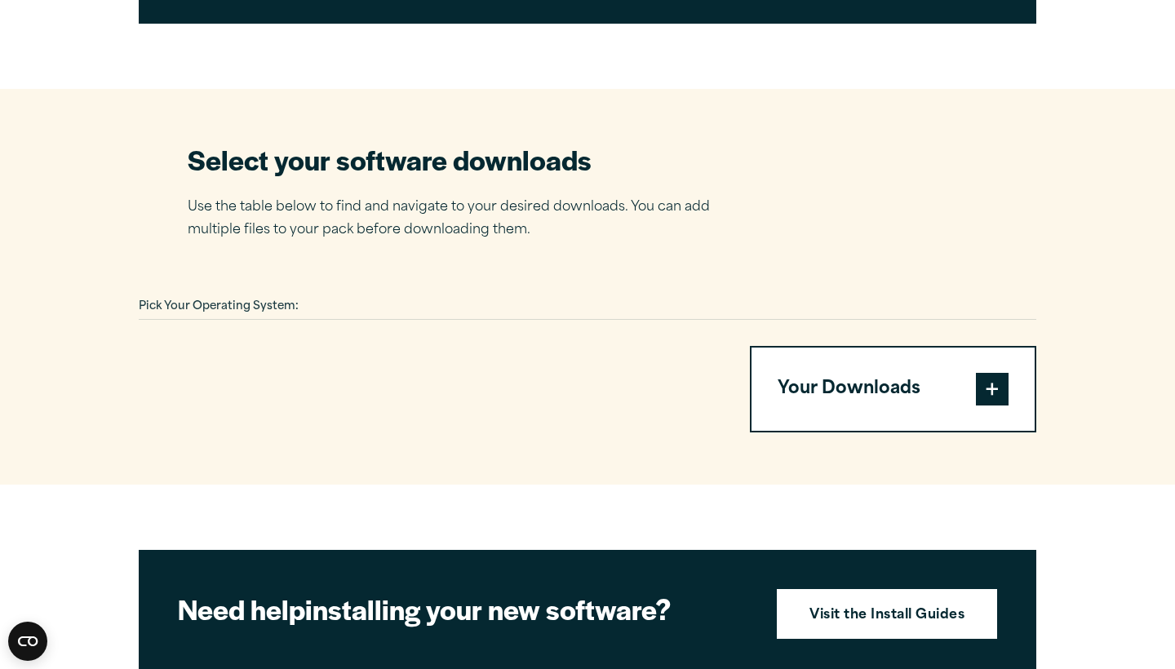
scroll to position [925, 0]
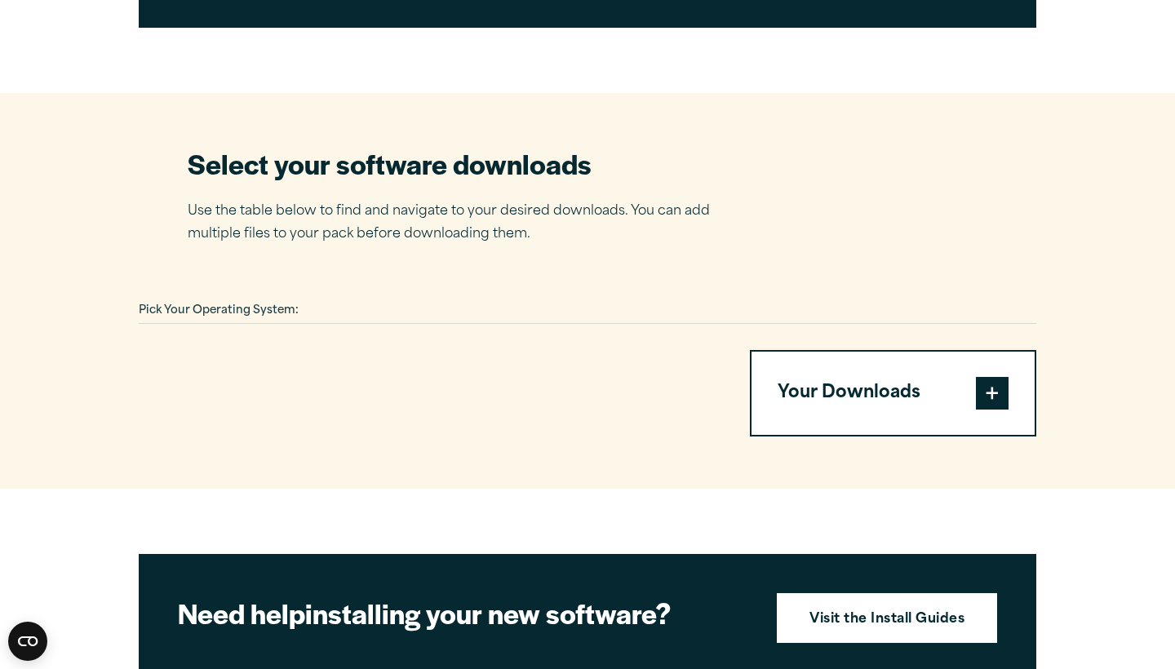
click at [529, 406] on div at bounding box center [425, 393] width 572 height 86
drag, startPoint x: 526, startPoint y: 316, endPoint x: 499, endPoint y: 316, distance: 26.1
click at [525, 316] on div "Pick Your Operating System:" at bounding box center [588, 311] width 898 height 25
click at [412, 299] on div "Pick Your Operating System:" at bounding box center [588, 311] width 898 height 25
click at [370, 300] on div "Pick Your Operating System:" at bounding box center [588, 311] width 898 height 25
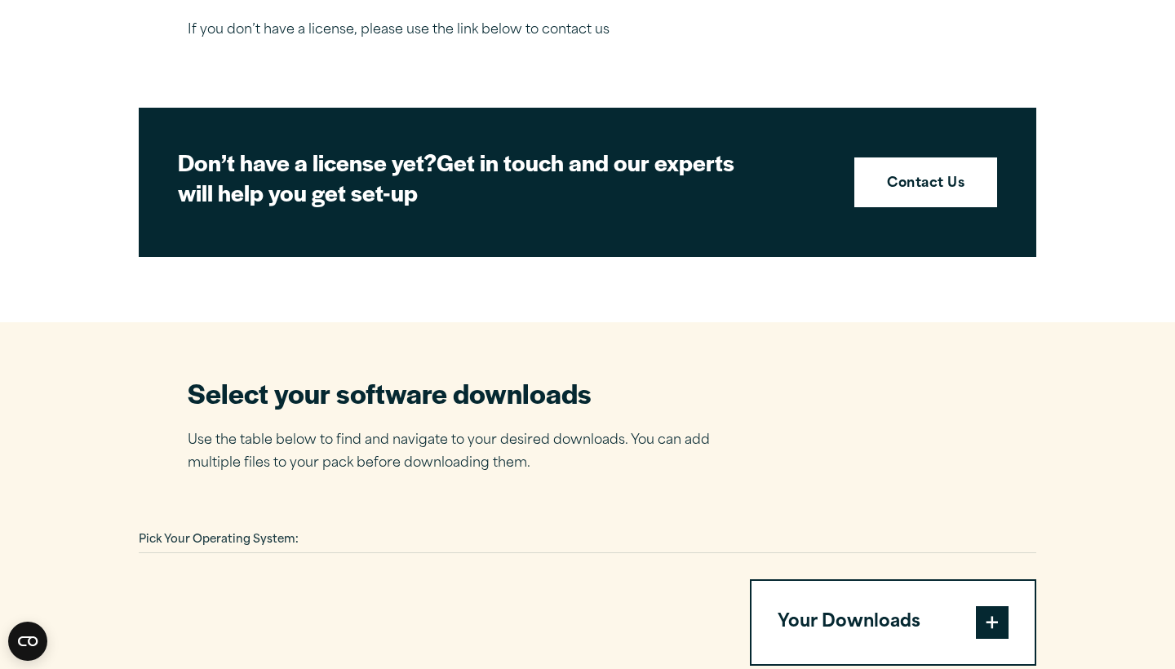
scroll to position [697, 0]
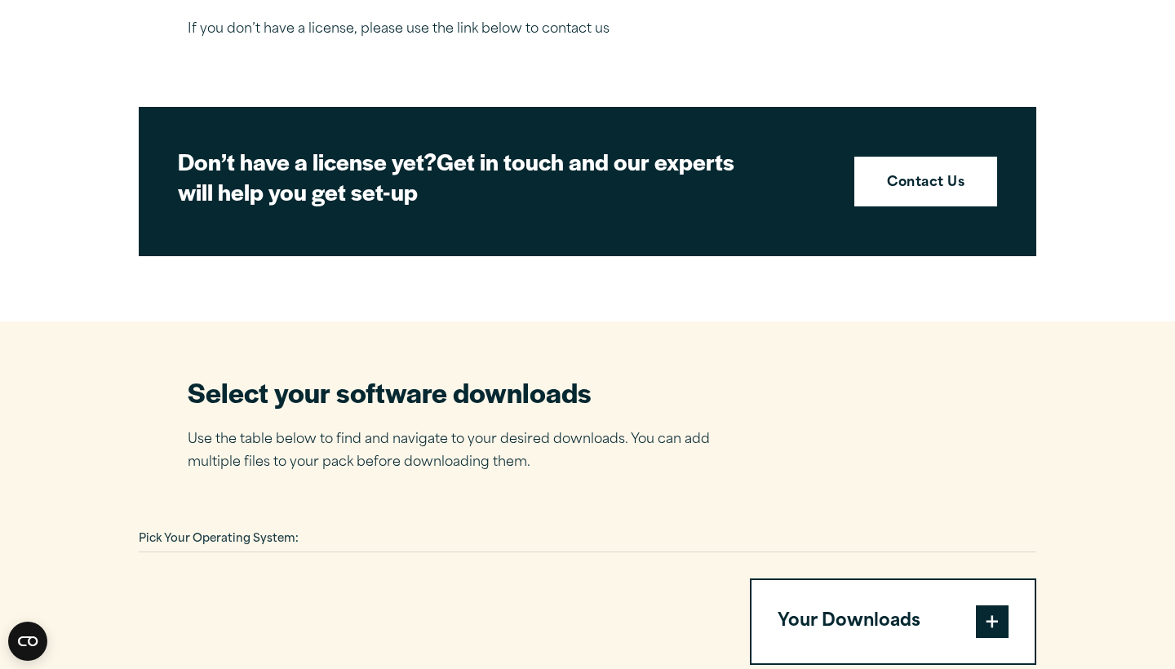
click at [351, 534] on div "Pick Your Operating System:" at bounding box center [588, 539] width 898 height 25
click at [350, 534] on div "Pick Your Operating System:" at bounding box center [588, 539] width 898 height 25
click at [351, 534] on div "Pick Your Operating System:" at bounding box center [588, 539] width 898 height 25
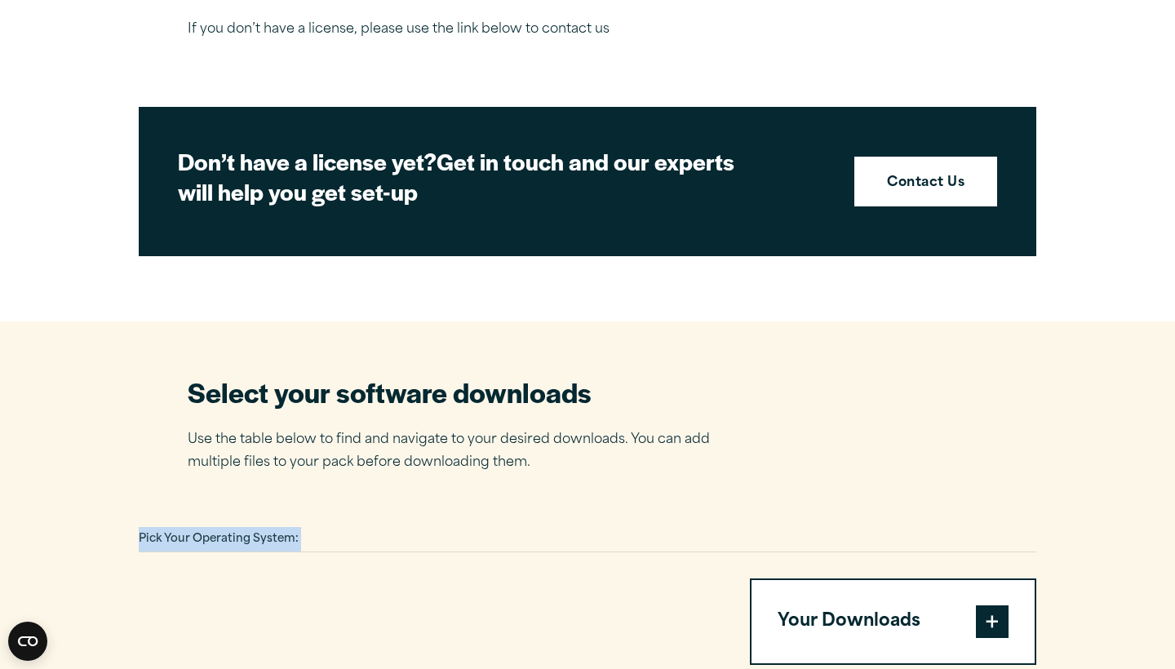
click at [321, 534] on div "Pick Your Operating System:" at bounding box center [588, 539] width 898 height 25
drag, startPoint x: 318, startPoint y: 534, endPoint x: 309, endPoint y: 537, distance: 9.6
click at [309, 537] on div "Pick Your Operating System:" at bounding box center [588, 539] width 898 height 25
click at [309, 538] on div "Pick Your Operating System:" at bounding box center [588, 539] width 898 height 25
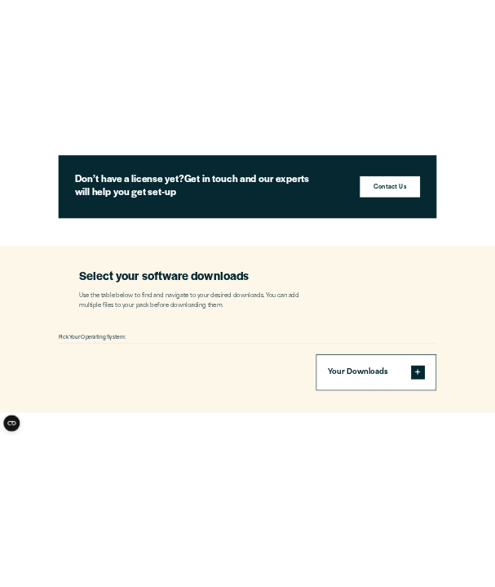
scroll to position [827, 0]
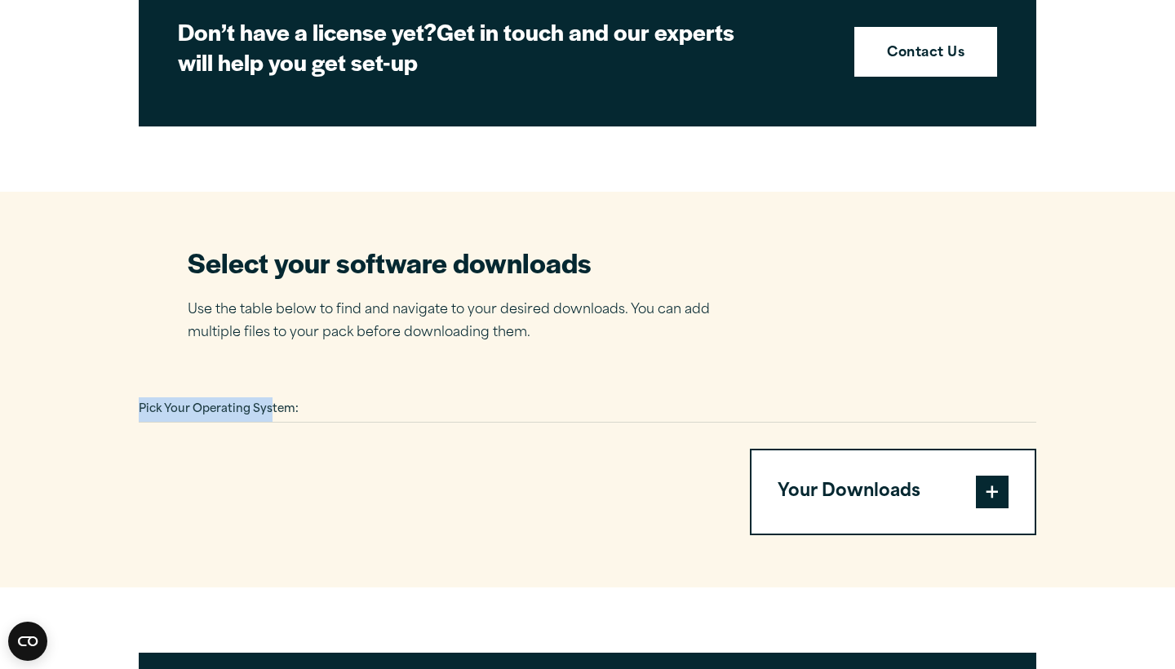
drag, startPoint x: 275, startPoint y: 397, endPoint x: 19, endPoint y: 389, distance: 256.4
click at [19, 389] on section "Select your software downloads Use the table below to find and navigate to your…" at bounding box center [587, 390] width 1175 height 396
click at [253, 450] on div at bounding box center [425, 492] width 572 height 86
drag, startPoint x: 322, startPoint y: 393, endPoint x: 71, endPoint y: 367, distance: 252.6
click at [71, 367] on section "Select your software downloads Use the table below to find and navigate to your…" at bounding box center [587, 390] width 1175 height 396
